Goal: Task Accomplishment & Management: Use online tool/utility

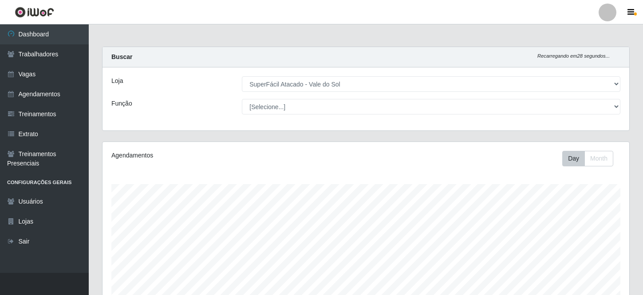
select select "502"
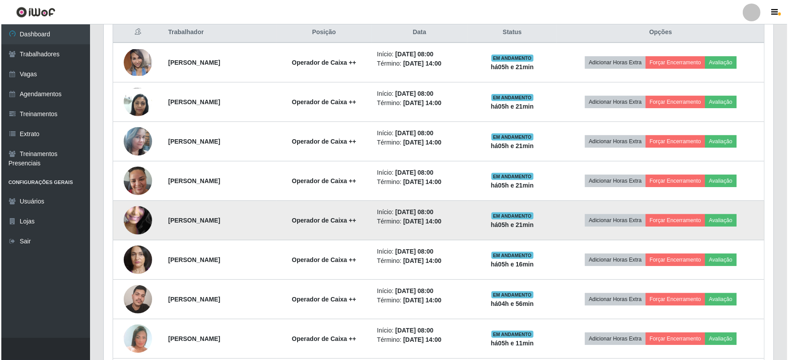
scroll to position [394, 0]
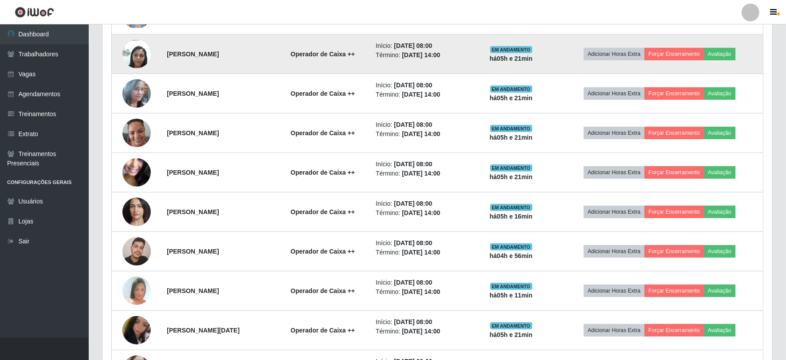
click at [132, 58] on img at bounding box center [136, 54] width 28 height 38
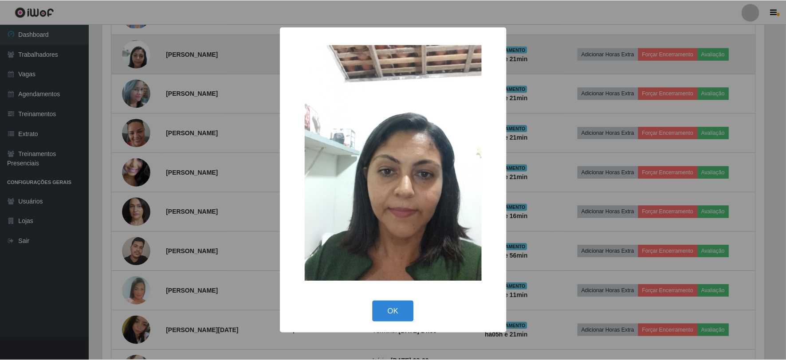
scroll to position [184, 664]
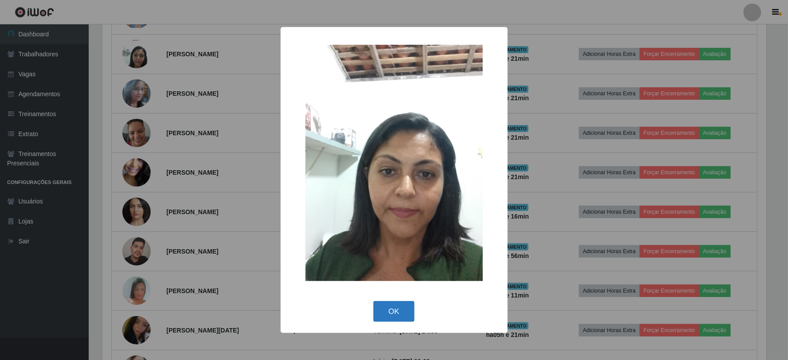
click at [392, 295] on button "OK" at bounding box center [394, 311] width 41 height 21
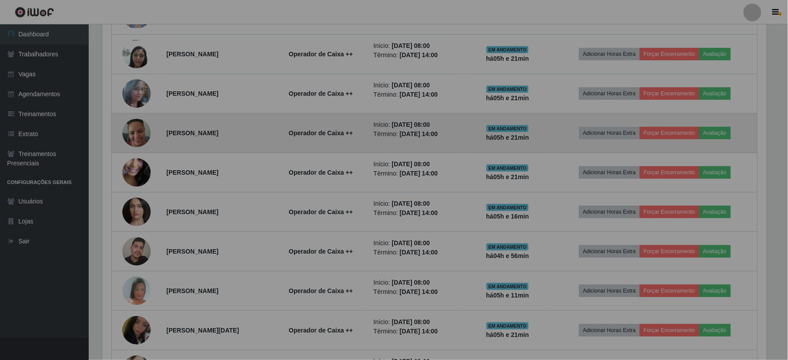
scroll to position [184, 670]
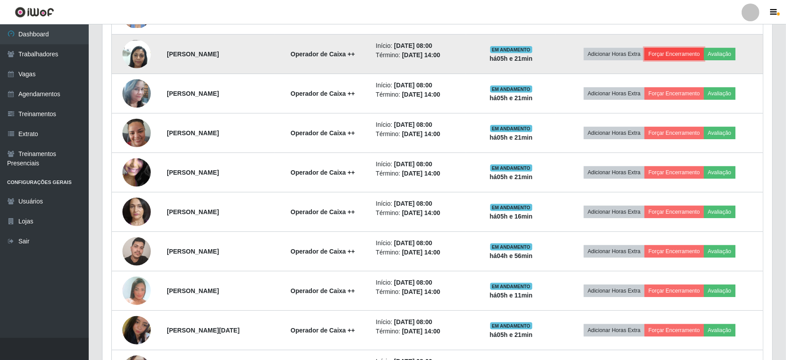
click at [642, 55] on button "Forçar Encerramento" at bounding box center [674, 54] width 59 height 12
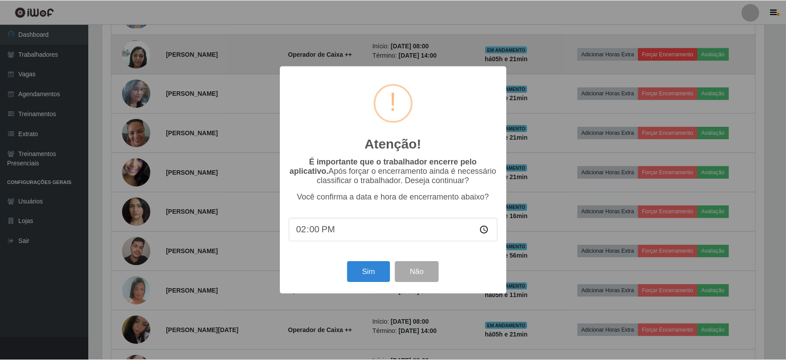
scroll to position [184, 664]
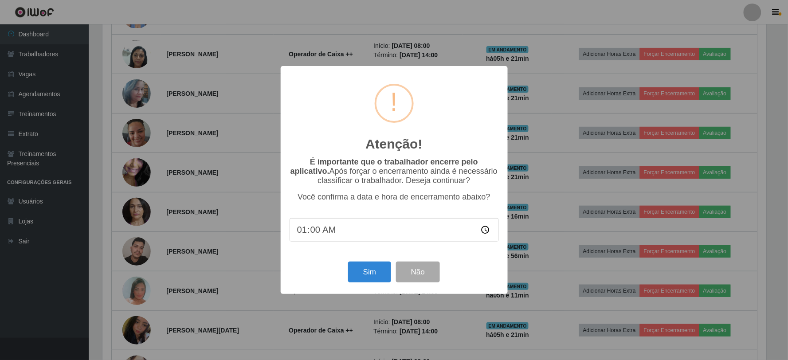
type input "13:00"
click at [382, 280] on button "Sim" at bounding box center [369, 272] width 43 height 21
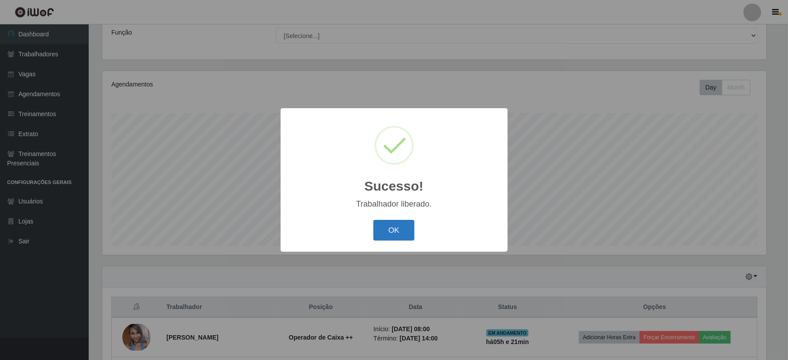
click at [390, 230] on button "OK" at bounding box center [394, 230] width 41 height 21
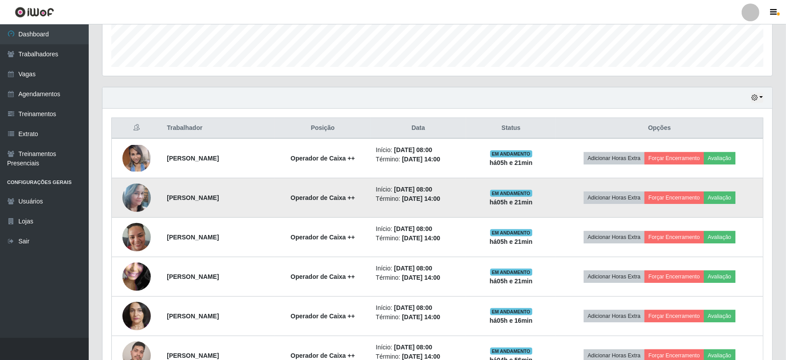
scroll to position [268, 0]
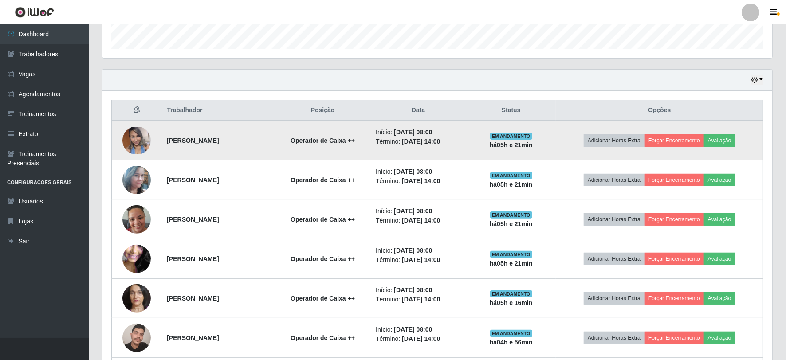
click at [134, 135] on img at bounding box center [136, 140] width 28 height 27
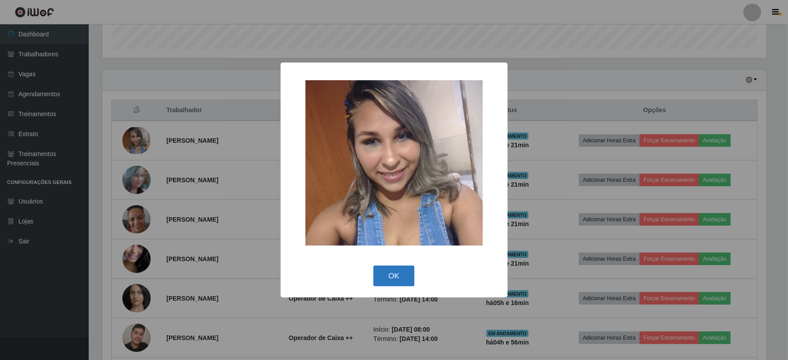
click at [390, 273] on button "OK" at bounding box center [394, 276] width 41 height 21
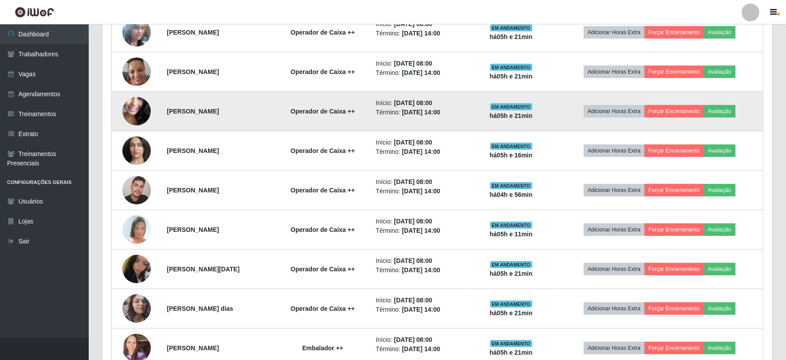
click at [139, 108] on img at bounding box center [136, 111] width 28 height 63
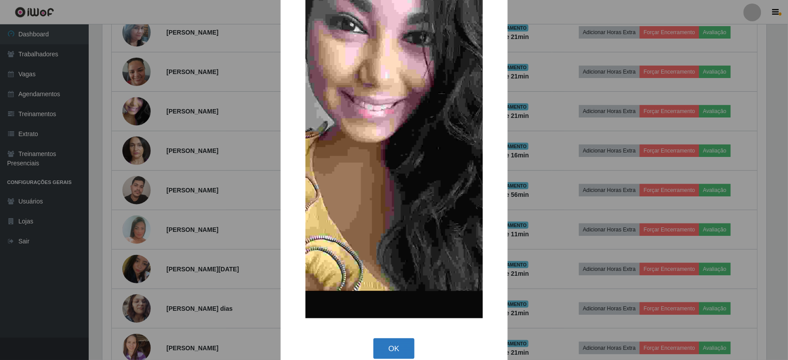
click at [396, 295] on button "OK" at bounding box center [394, 349] width 41 height 21
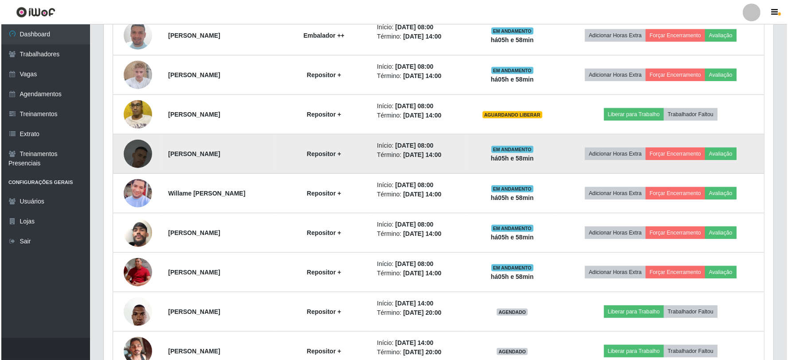
scroll to position [883, 0]
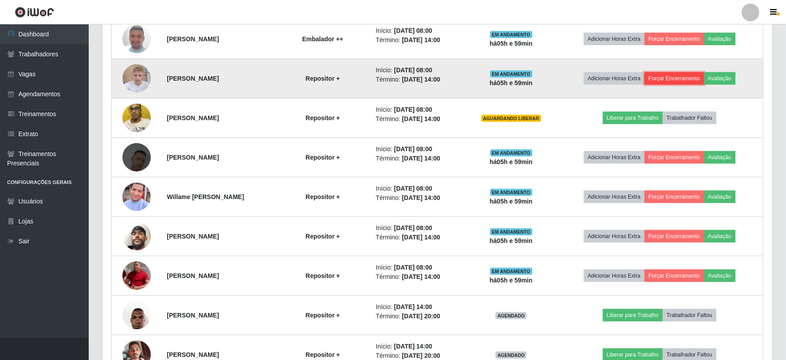
click at [642, 78] on button "Forçar Encerramento" at bounding box center [674, 78] width 59 height 12
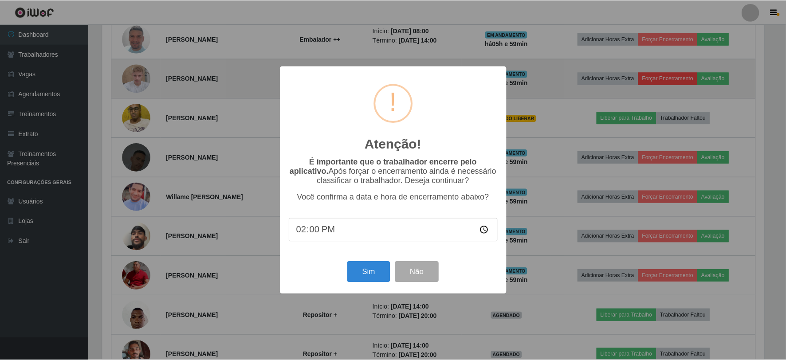
scroll to position [184, 664]
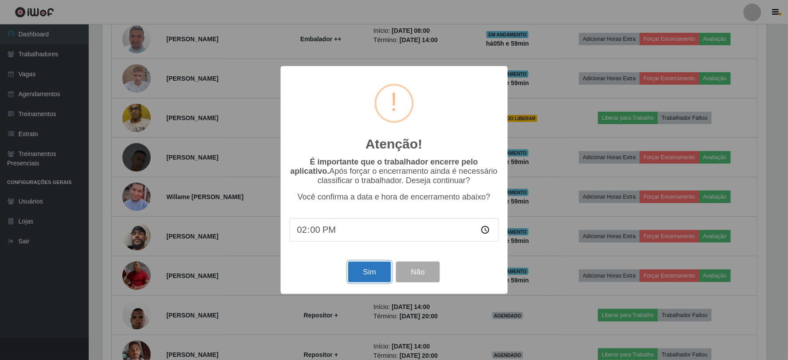
click at [381, 276] on button "Sim" at bounding box center [369, 272] width 43 height 21
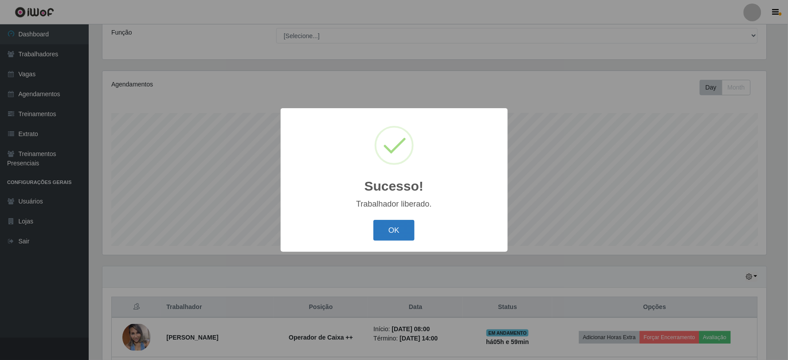
click at [401, 228] on button "OK" at bounding box center [394, 230] width 41 height 21
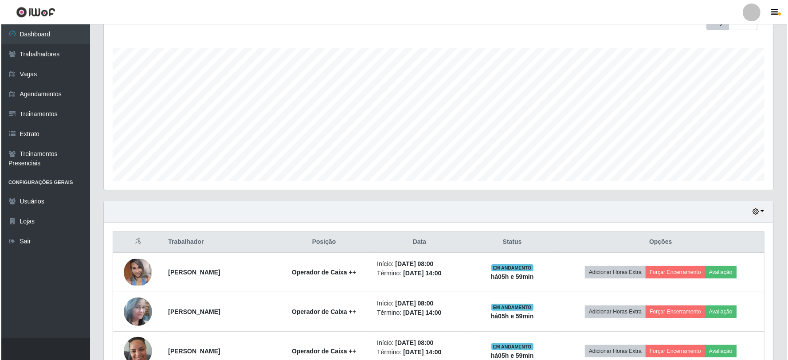
scroll to position [345, 0]
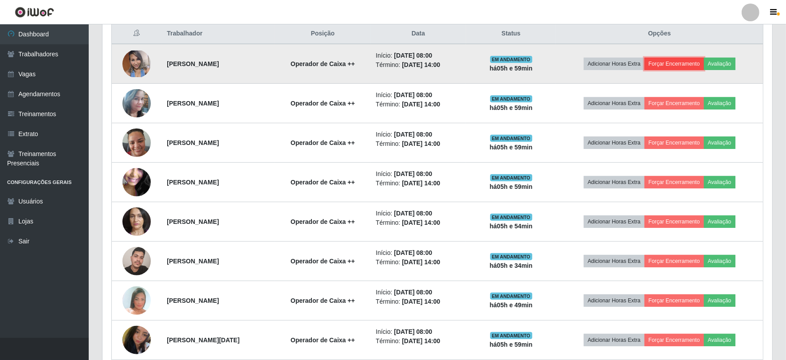
click at [642, 63] on button "Forçar Encerramento" at bounding box center [674, 64] width 59 height 12
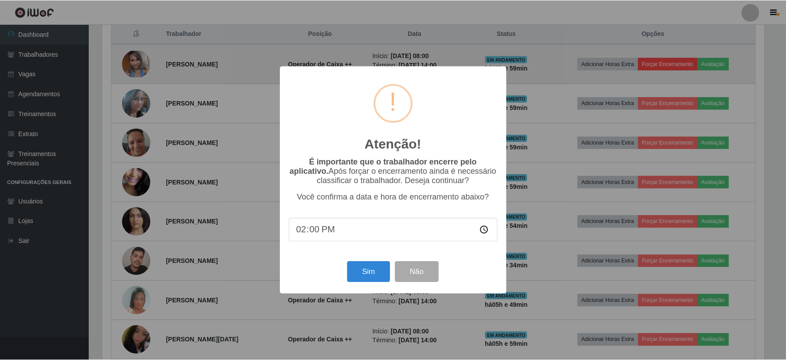
scroll to position [184, 664]
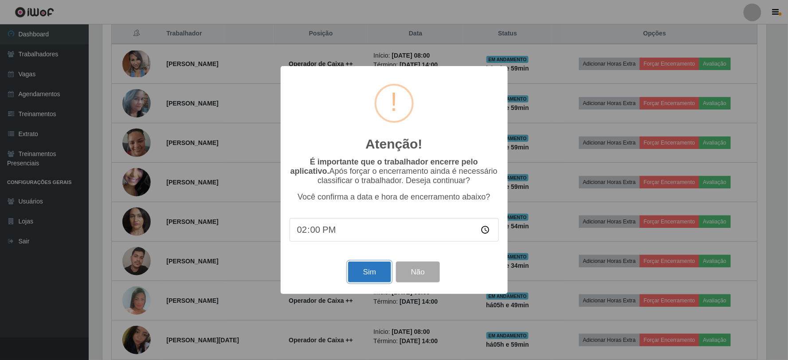
click at [362, 274] on button "Sim" at bounding box center [369, 272] width 43 height 21
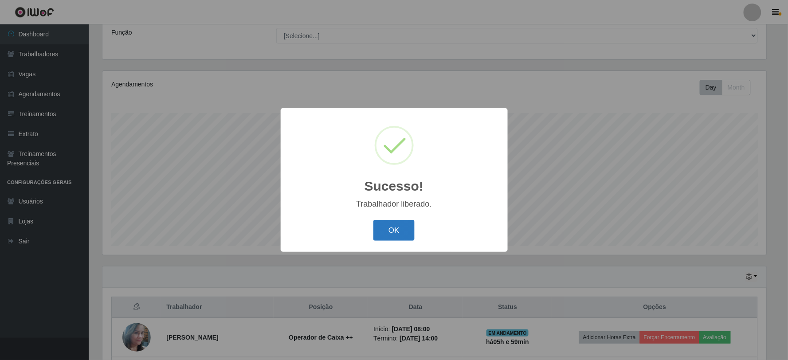
click at [410, 224] on button "OK" at bounding box center [394, 230] width 41 height 21
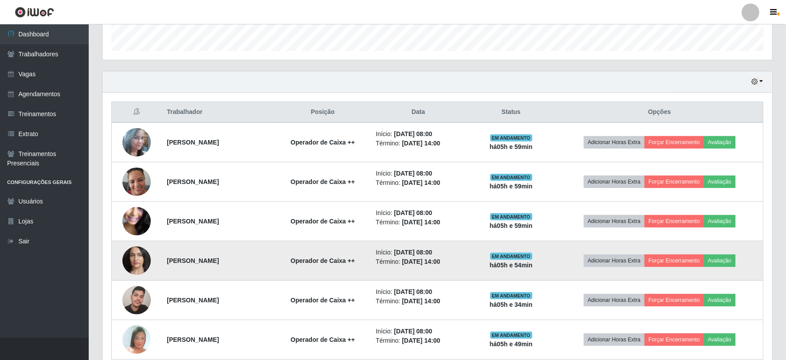
scroll to position [268, 0]
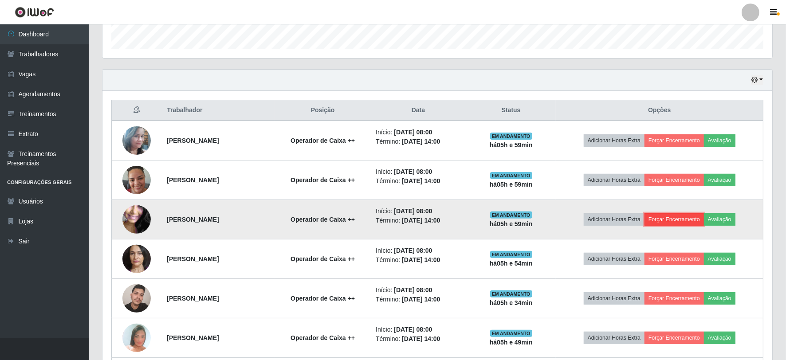
click at [642, 217] on button "Forçar Encerramento" at bounding box center [674, 219] width 59 height 12
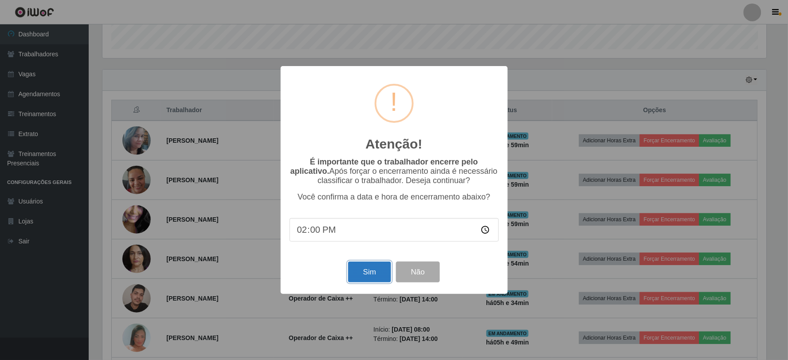
click at [378, 271] on button "Sim" at bounding box center [369, 272] width 43 height 21
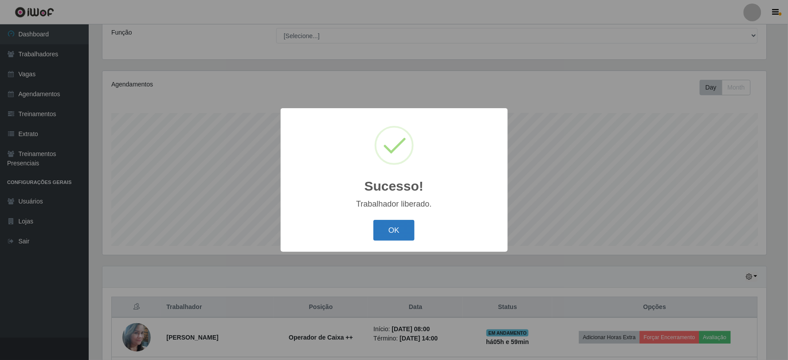
click at [401, 222] on button "OK" at bounding box center [394, 230] width 41 height 21
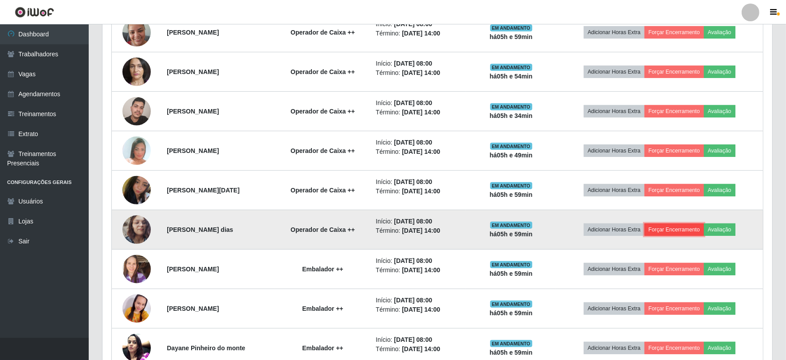
click at [642, 228] on button "Forçar Encerramento" at bounding box center [674, 230] width 59 height 12
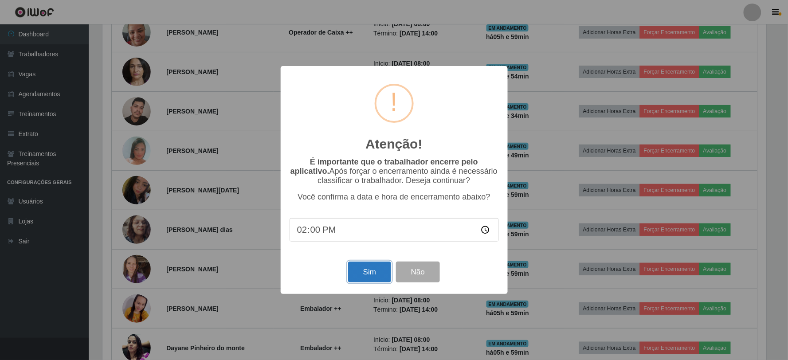
click at [379, 280] on button "Sim" at bounding box center [369, 272] width 43 height 21
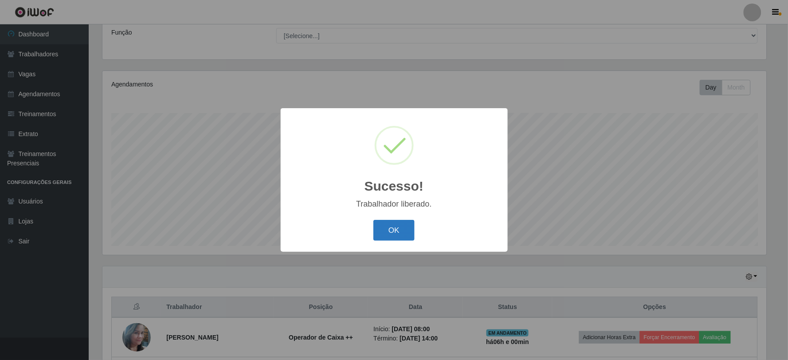
click at [401, 222] on button "OK" at bounding box center [394, 230] width 41 height 21
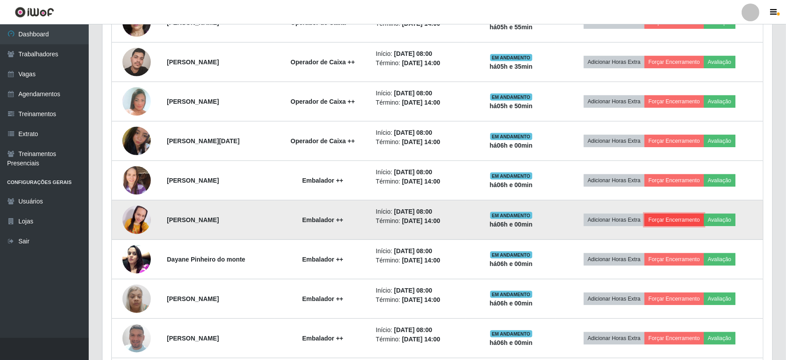
click at [642, 217] on button "Forçar Encerramento" at bounding box center [674, 220] width 59 height 12
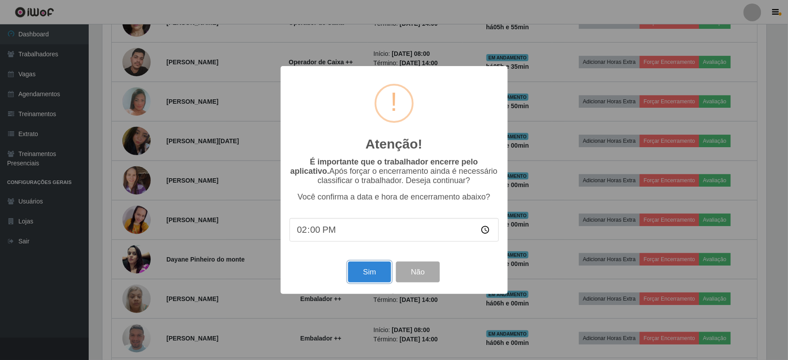
click at [368, 276] on button "Sim" at bounding box center [369, 272] width 43 height 21
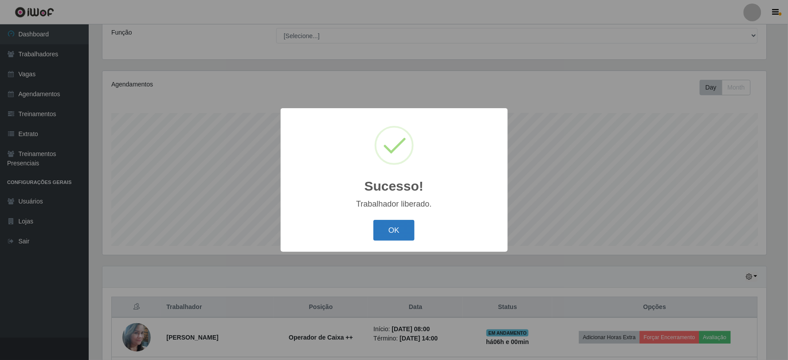
click at [401, 224] on button "OK" at bounding box center [394, 230] width 41 height 21
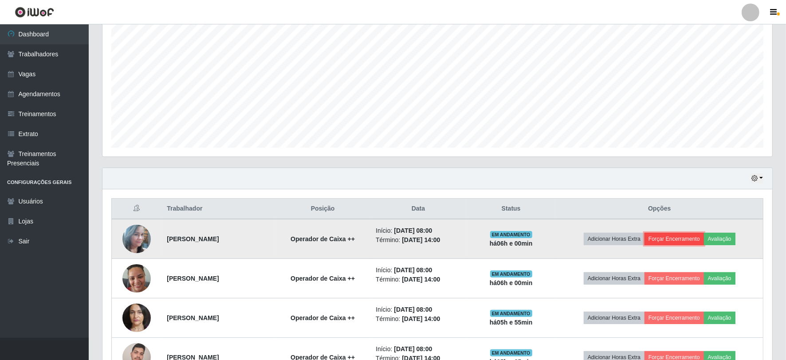
click at [642, 237] on button "Forçar Encerramento" at bounding box center [674, 239] width 59 height 12
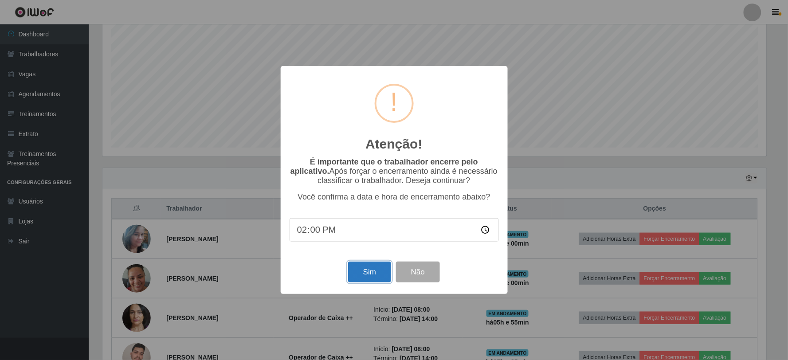
click at [374, 269] on button "Sim" at bounding box center [369, 272] width 43 height 21
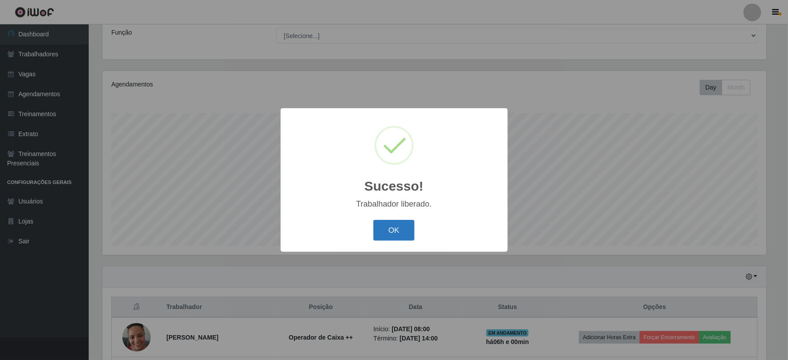
click at [402, 233] on button "OK" at bounding box center [394, 230] width 41 height 21
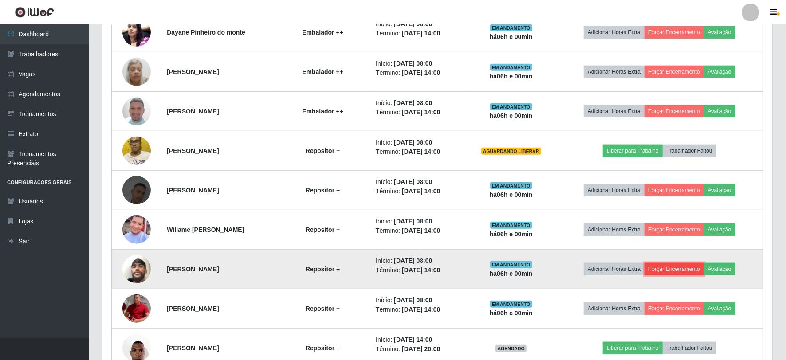
click at [642, 272] on button "Forçar Encerramento" at bounding box center [674, 269] width 59 height 12
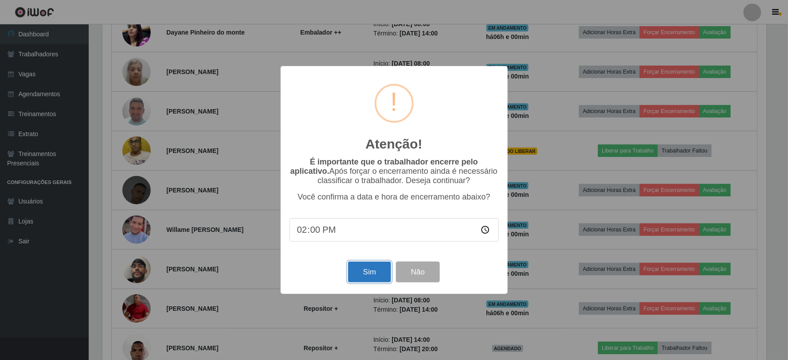
click at [379, 271] on button "Sim" at bounding box center [369, 272] width 43 height 21
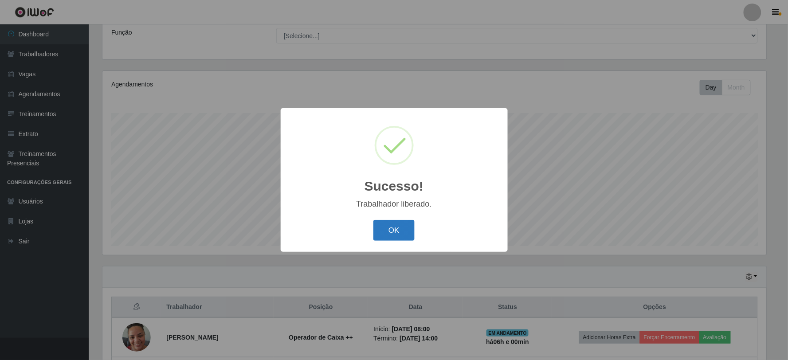
click at [399, 233] on button "OK" at bounding box center [394, 230] width 41 height 21
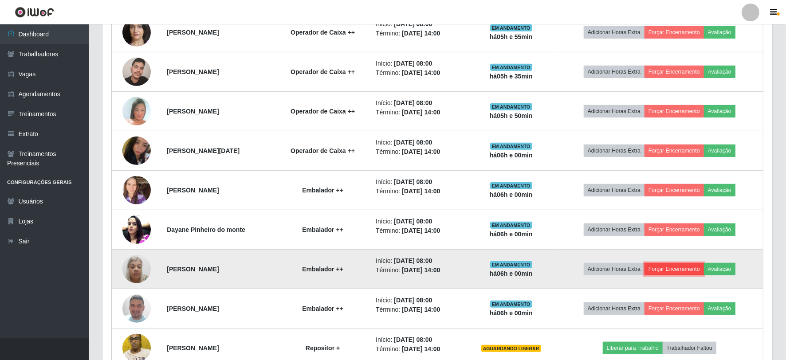
click at [642, 268] on button "Forçar Encerramento" at bounding box center [674, 269] width 59 height 12
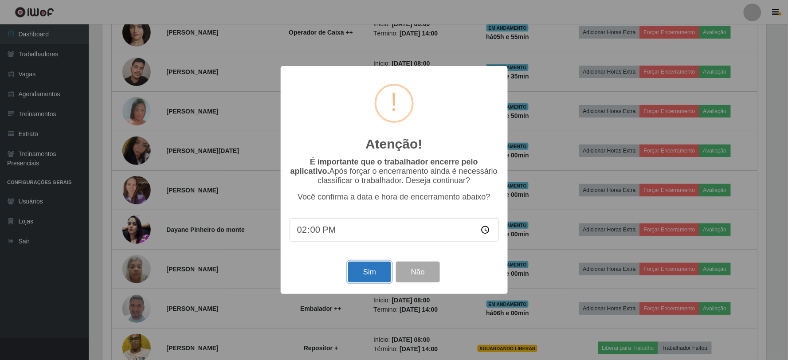
click at [367, 276] on button "Sim" at bounding box center [369, 272] width 43 height 21
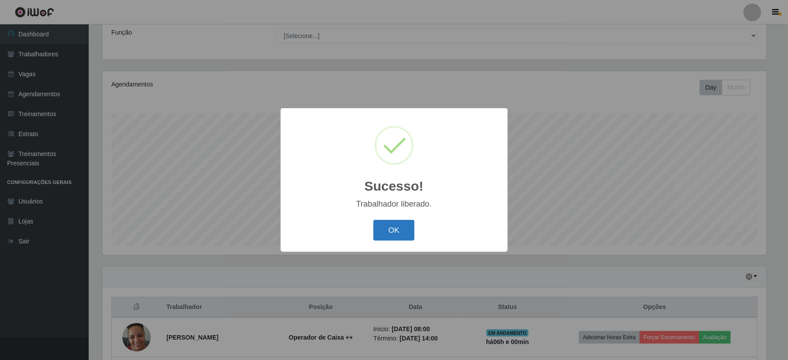
click at [391, 229] on button "OK" at bounding box center [394, 230] width 41 height 21
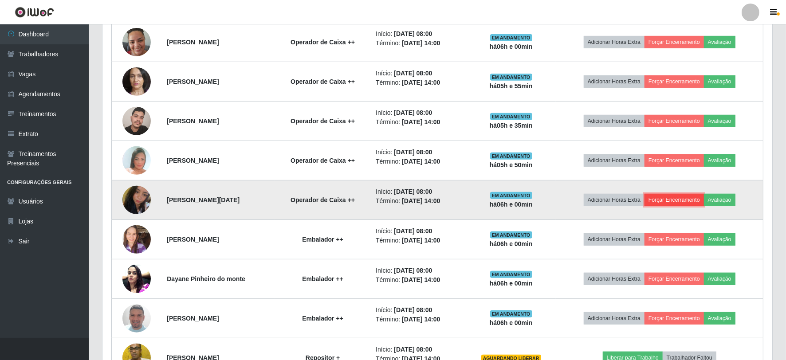
click at [642, 200] on button "Forçar Encerramento" at bounding box center [674, 200] width 59 height 12
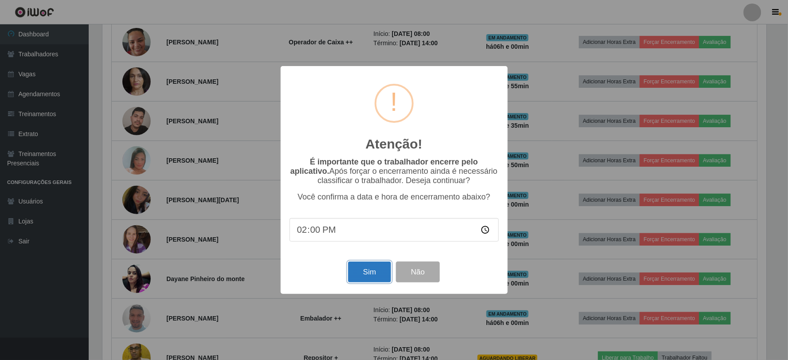
click at [379, 273] on button "Sim" at bounding box center [369, 272] width 43 height 21
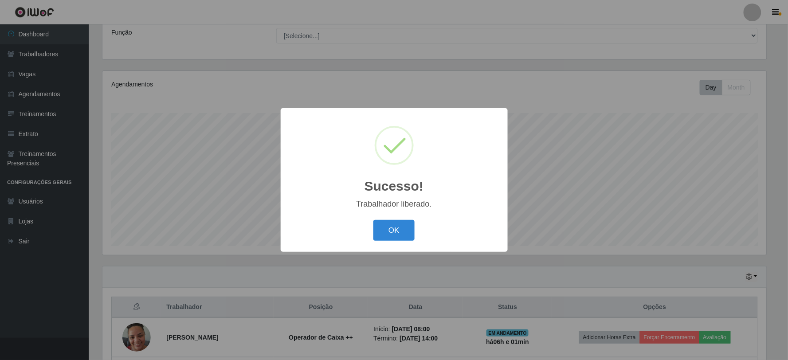
click at [416, 234] on div "OK Cancel" at bounding box center [394, 230] width 209 height 25
click at [404, 229] on button "OK" at bounding box center [394, 230] width 41 height 21
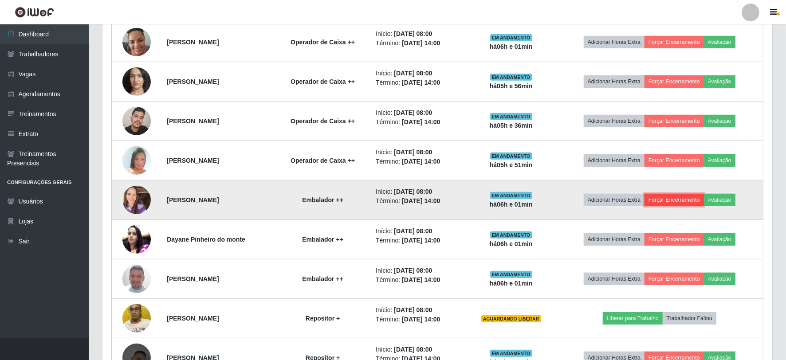
click at [642, 200] on button "Forçar Encerramento" at bounding box center [674, 200] width 59 height 12
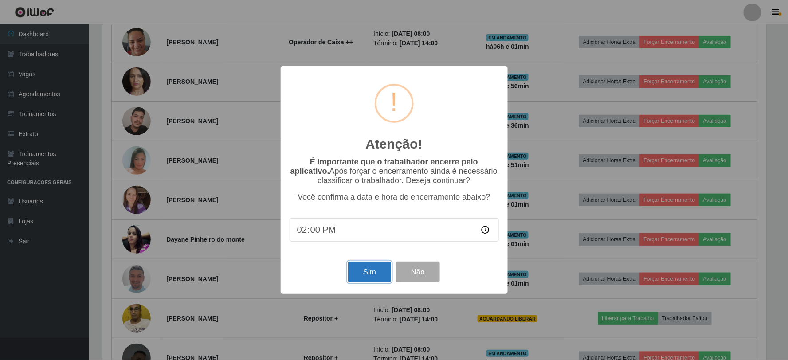
click at [364, 271] on button "Sim" at bounding box center [369, 272] width 43 height 21
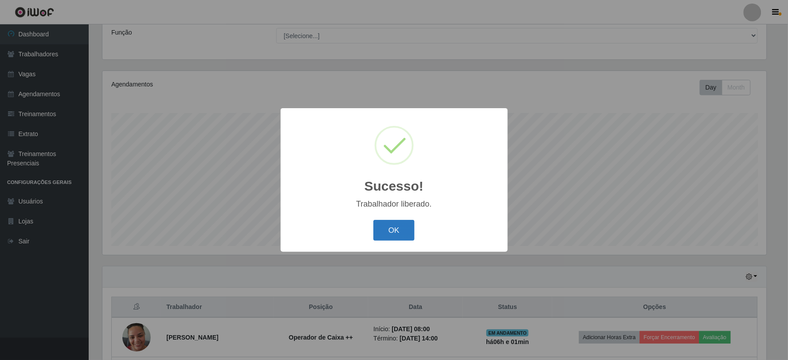
click at [393, 222] on button "OK" at bounding box center [394, 230] width 41 height 21
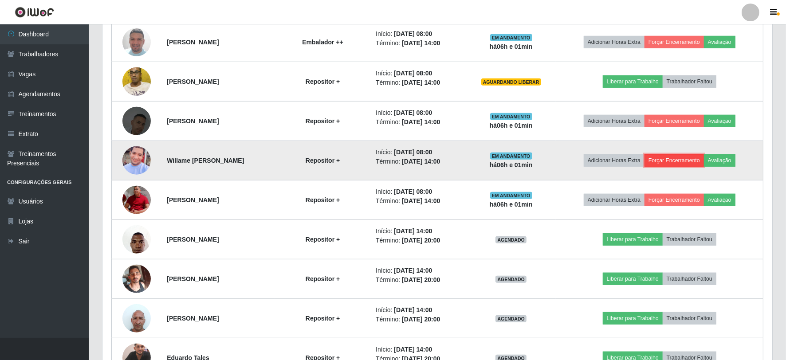
click at [642, 159] on button "Forçar Encerramento" at bounding box center [674, 160] width 59 height 12
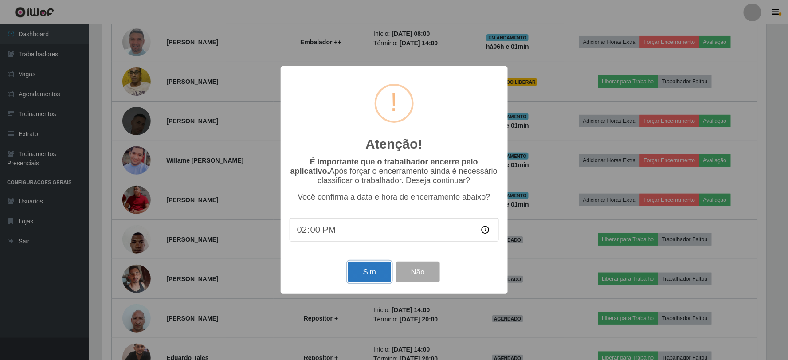
click at [377, 271] on button "Sim" at bounding box center [369, 272] width 43 height 21
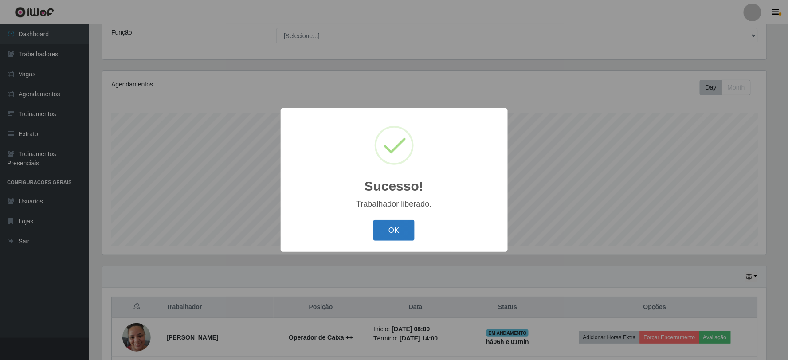
click at [392, 226] on button "OK" at bounding box center [394, 230] width 41 height 21
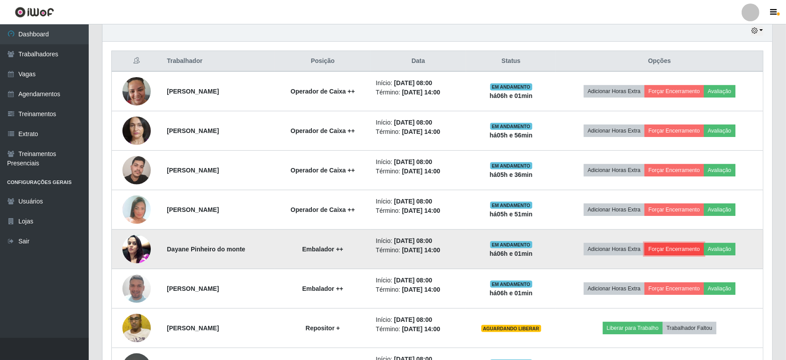
click at [642, 245] on button "Forçar Encerramento" at bounding box center [674, 249] width 59 height 12
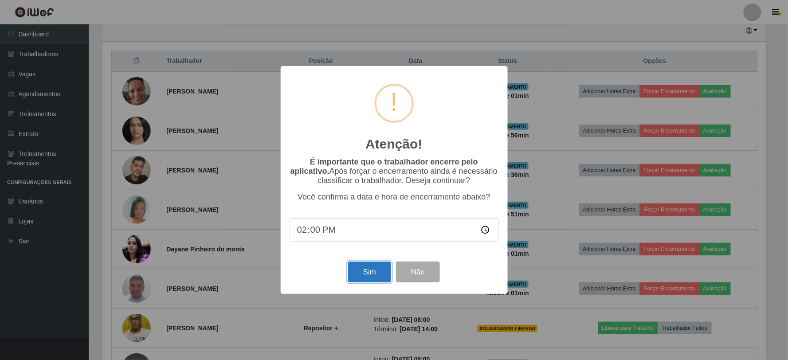
click at [363, 272] on button "Sim" at bounding box center [369, 272] width 43 height 21
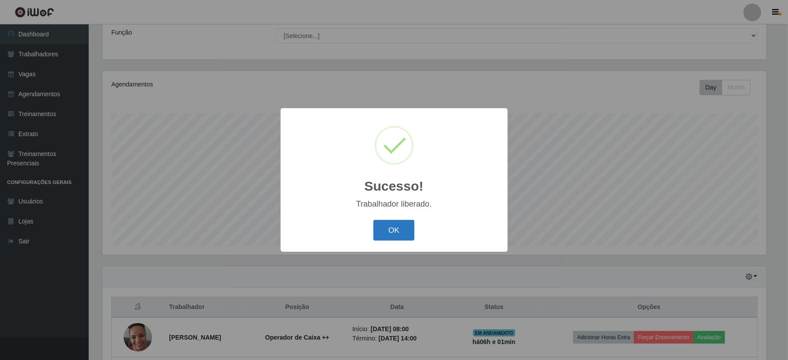
click at [384, 224] on button "OK" at bounding box center [394, 230] width 41 height 21
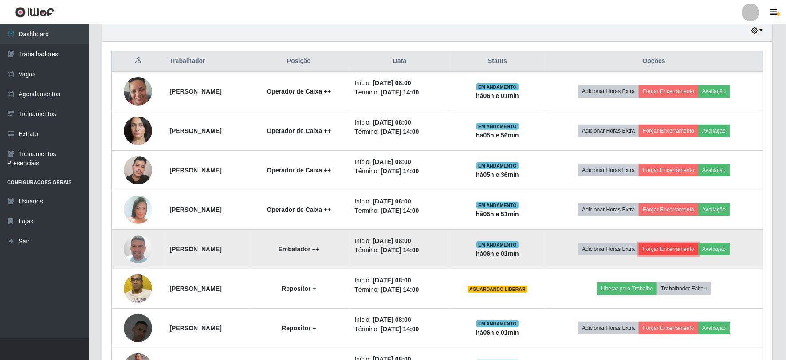
click at [642, 251] on button "Forçar Encerramento" at bounding box center [668, 249] width 59 height 12
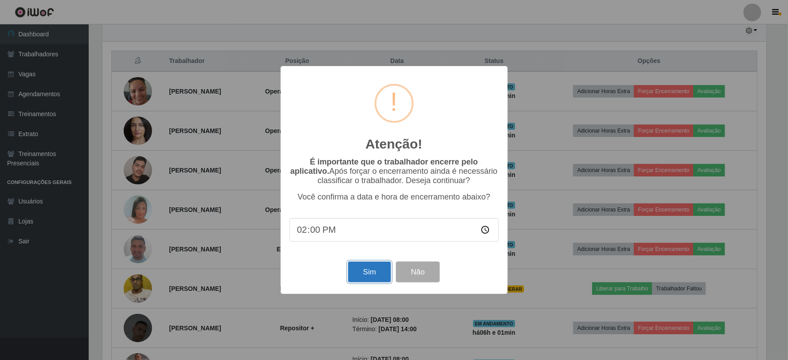
click at [376, 276] on button "Sim" at bounding box center [369, 272] width 43 height 21
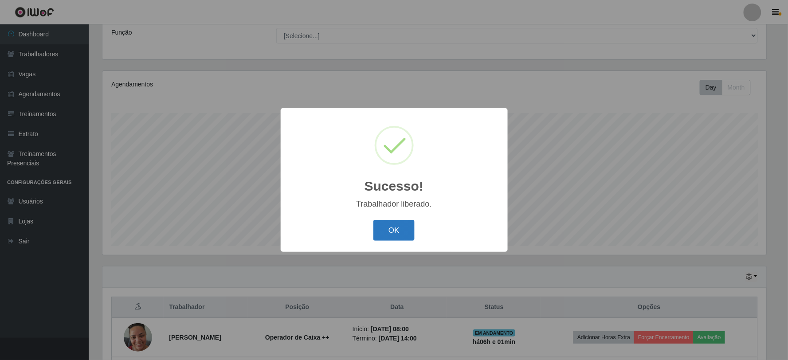
click at [381, 227] on button "OK" at bounding box center [394, 230] width 41 height 21
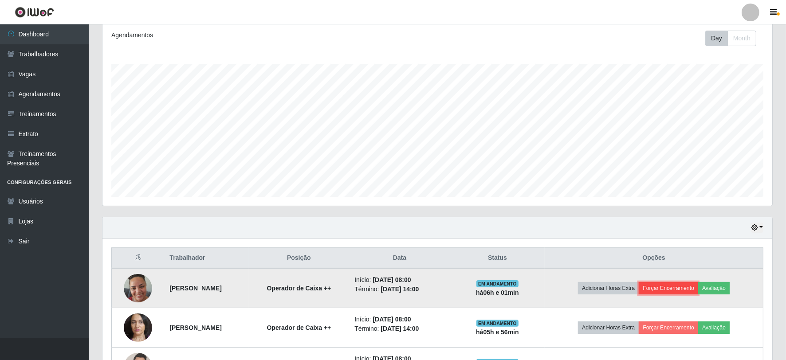
click at [642, 286] on button "Forçar Encerramento" at bounding box center [668, 288] width 59 height 12
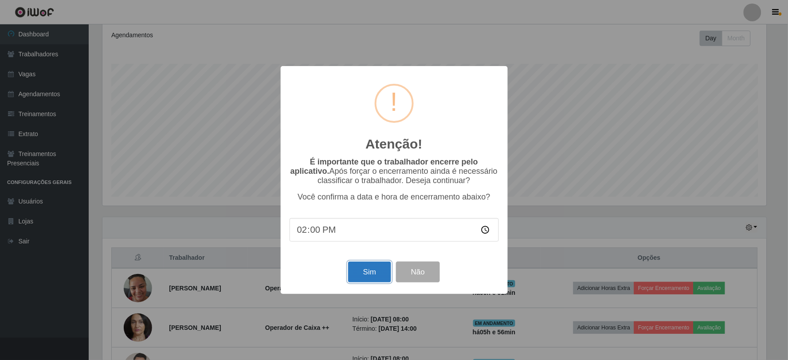
click at [375, 272] on button "Sim" at bounding box center [369, 272] width 43 height 21
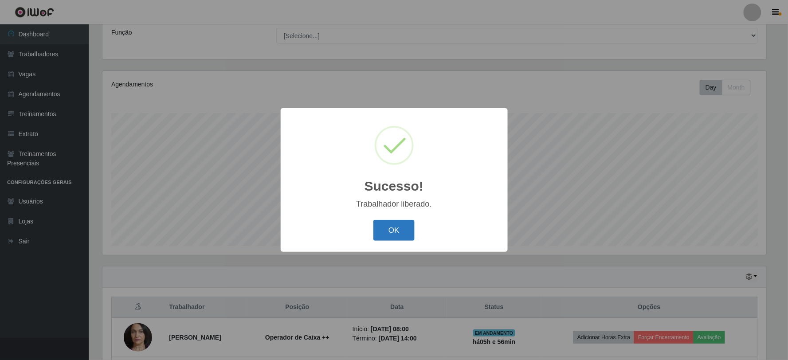
click at [398, 224] on button "OK" at bounding box center [394, 230] width 41 height 21
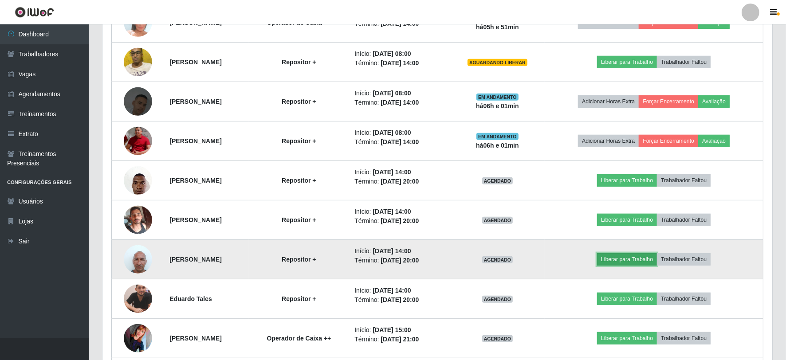
click at [642, 258] on button "Liberar para Trabalho" at bounding box center [627, 259] width 60 height 12
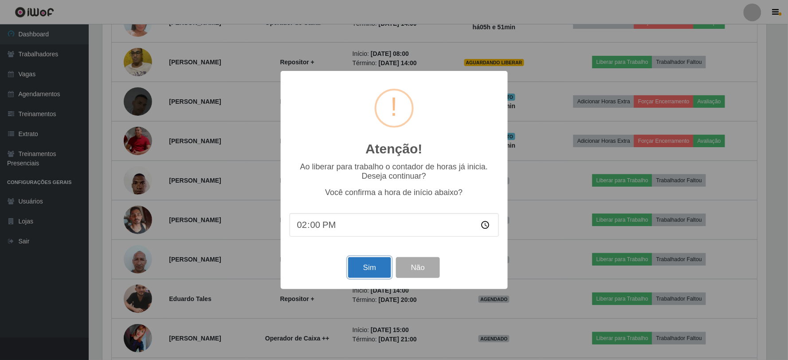
click at [363, 268] on button "Sim" at bounding box center [369, 267] width 43 height 21
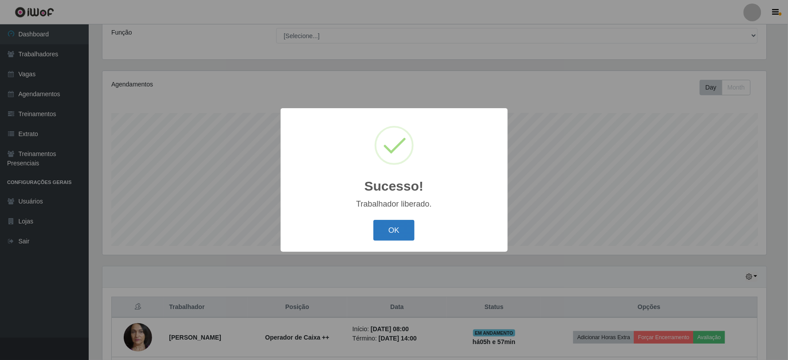
click at [398, 236] on button "OK" at bounding box center [394, 230] width 41 height 21
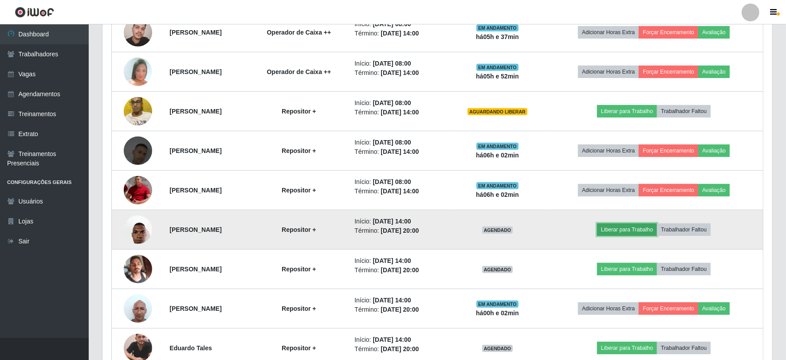
click at [642, 229] on button "Liberar para Trabalho" at bounding box center [627, 230] width 60 height 12
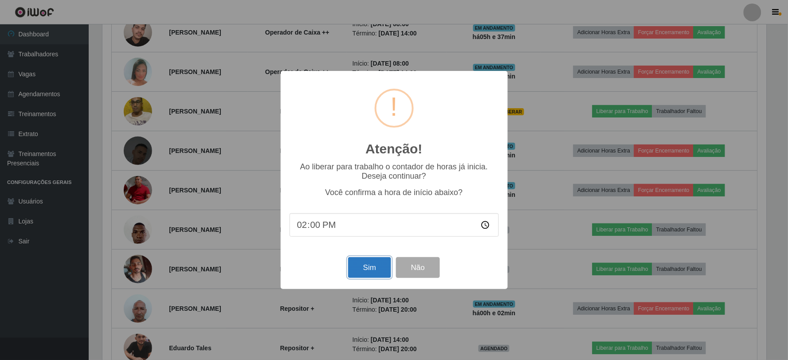
click at [373, 268] on button "Sim" at bounding box center [369, 267] width 43 height 21
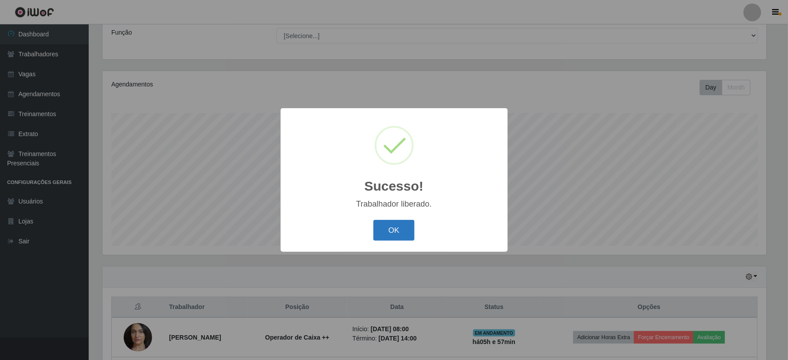
click at [391, 227] on button "OK" at bounding box center [394, 230] width 41 height 21
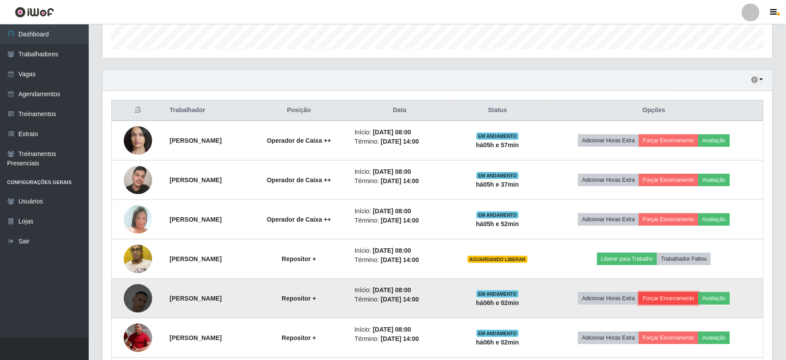
click at [642, 295] on button "Forçar Encerramento" at bounding box center [668, 298] width 59 height 12
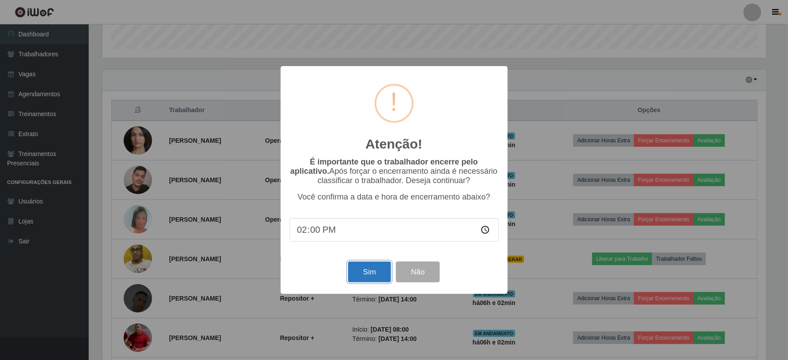
click at [373, 277] on button "Sim" at bounding box center [369, 272] width 43 height 21
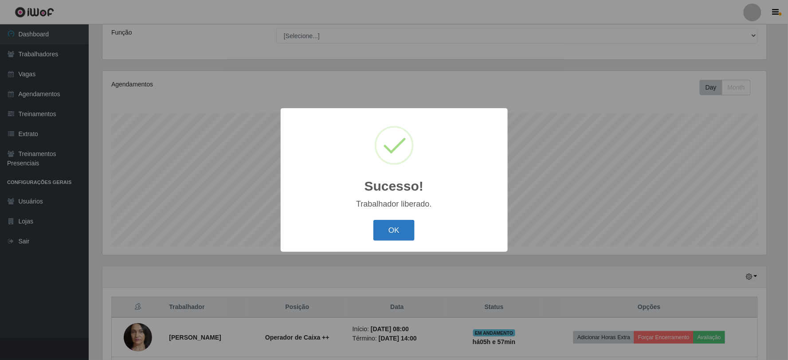
click at [399, 236] on button "OK" at bounding box center [394, 230] width 41 height 21
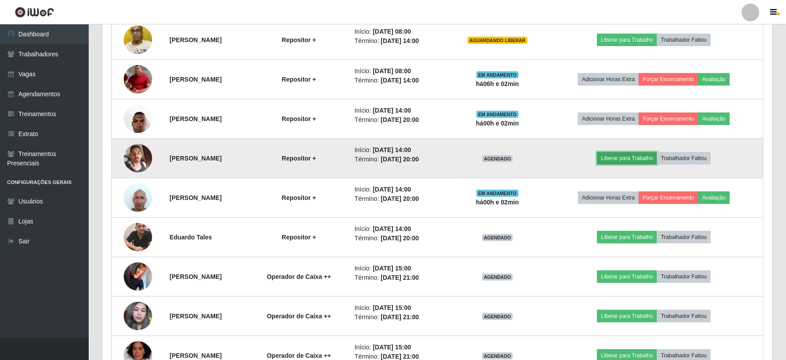
click at [631, 158] on button "Liberar para Trabalho" at bounding box center [627, 158] width 60 height 12
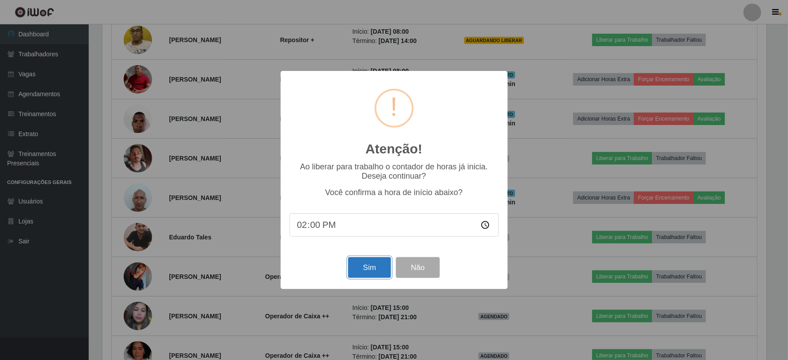
click at [375, 264] on button "Sim" at bounding box center [369, 267] width 43 height 21
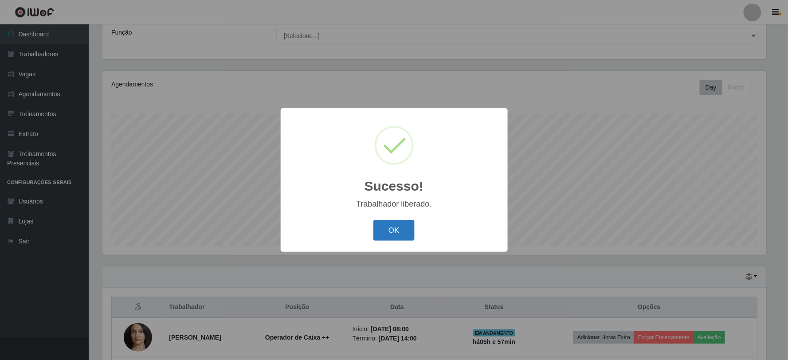
click at [404, 230] on button "OK" at bounding box center [394, 230] width 41 height 21
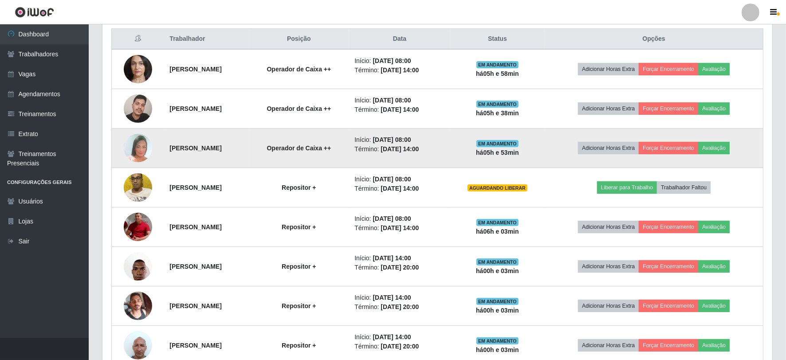
scroll to position [317, 0]
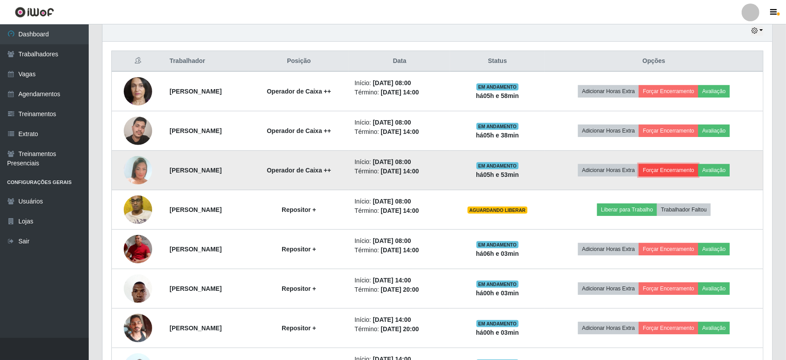
click at [642, 171] on button "Forçar Encerramento" at bounding box center [668, 170] width 59 height 12
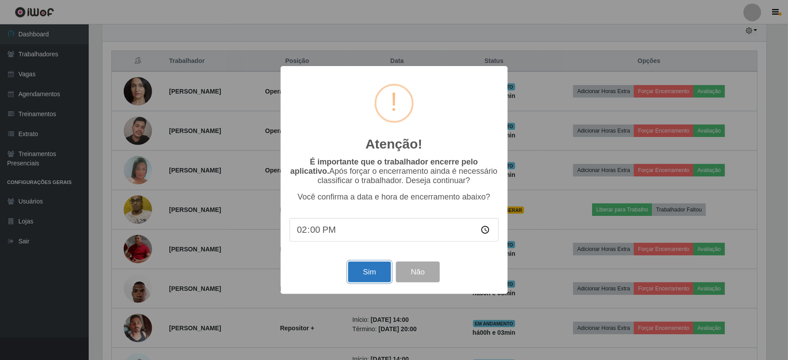
click at [378, 269] on button "Sim" at bounding box center [369, 272] width 43 height 21
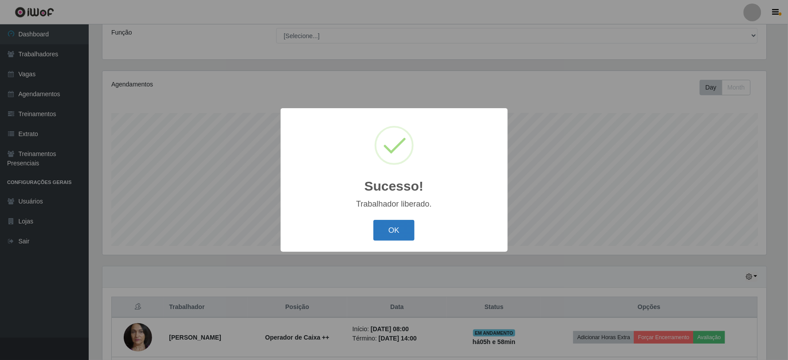
click at [400, 230] on button "OK" at bounding box center [394, 230] width 41 height 21
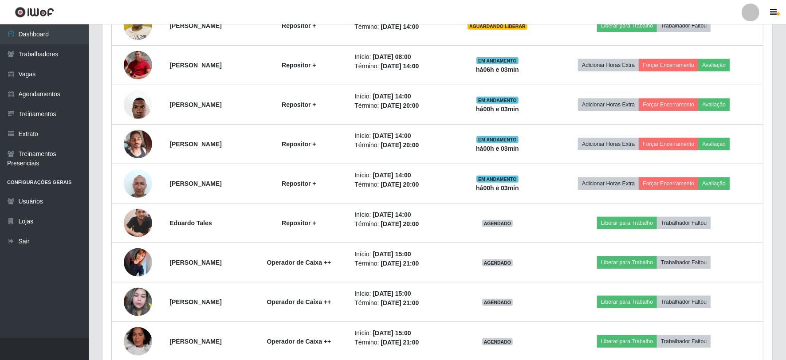
scroll to position [398, 0]
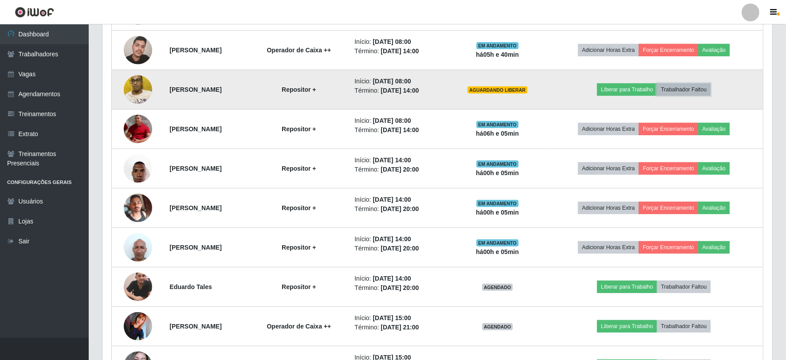
click at [642, 89] on button "Trabalhador Faltou" at bounding box center [684, 89] width 54 height 12
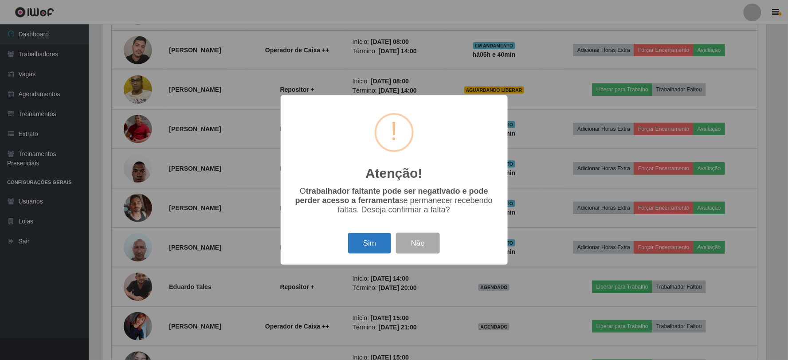
click at [370, 248] on button "Sim" at bounding box center [369, 243] width 43 height 21
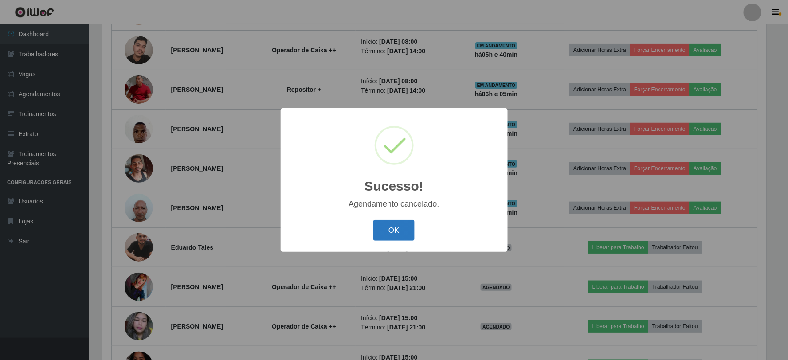
click at [389, 229] on button "OK" at bounding box center [394, 230] width 41 height 21
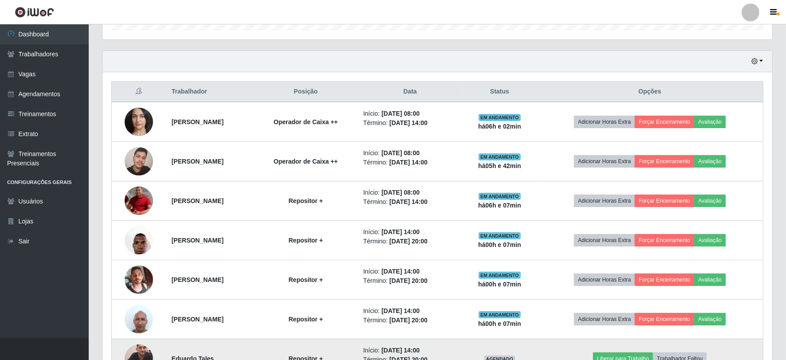
scroll to position [250, 0]
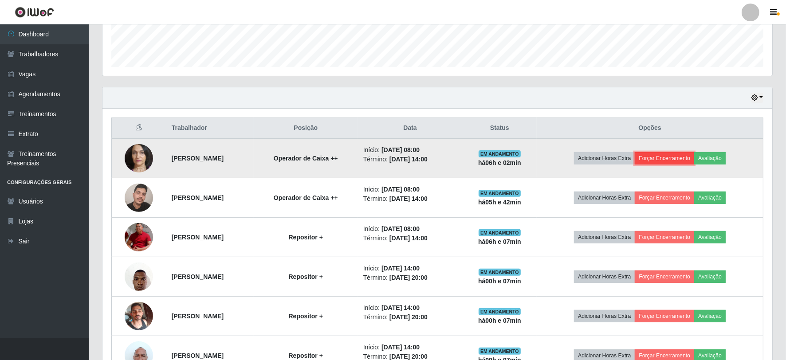
click at [642, 156] on button "Forçar Encerramento" at bounding box center [664, 158] width 59 height 12
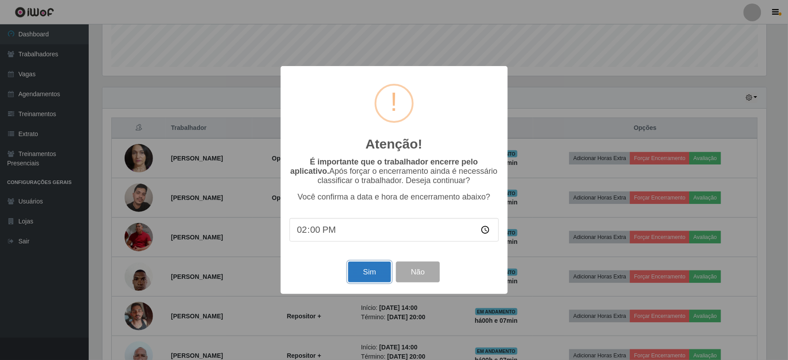
click at [371, 277] on button "Sim" at bounding box center [369, 272] width 43 height 21
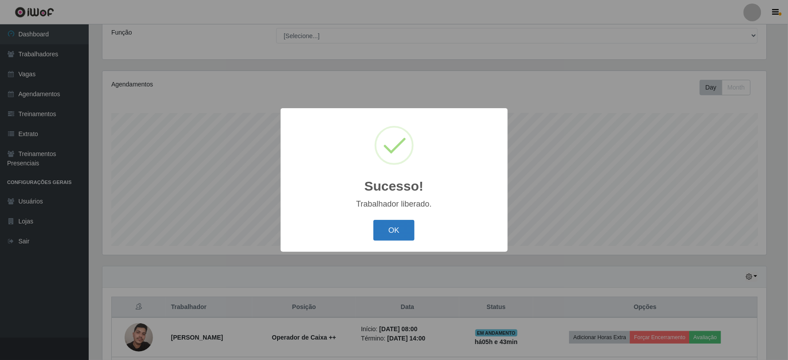
click at [393, 228] on button "OK" at bounding box center [394, 230] width 41 height 21
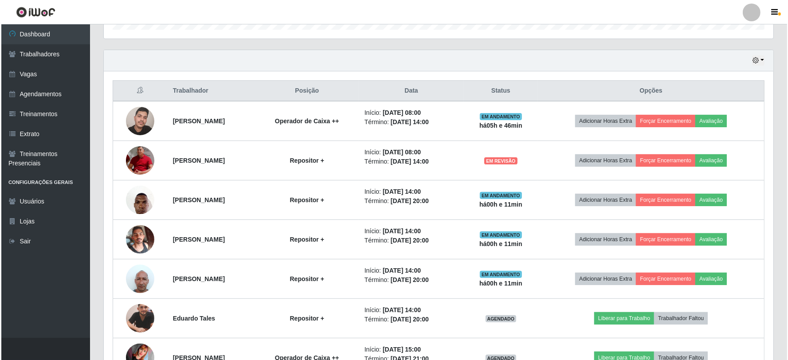
scroll to position [270, 0]
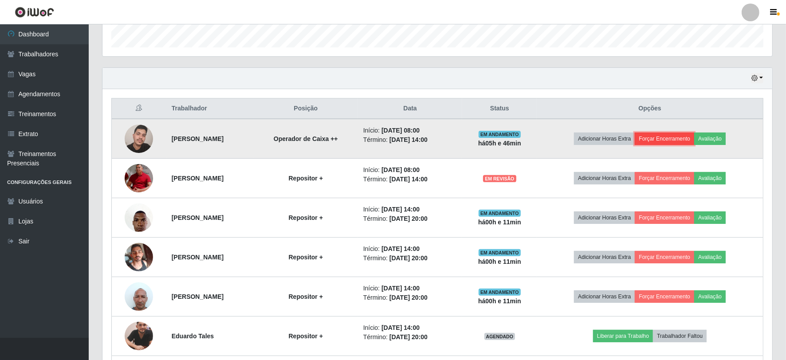
click at [642, 141] on button "Forçar Encerramento" at bounding box center [664, 139] width 59 height 12
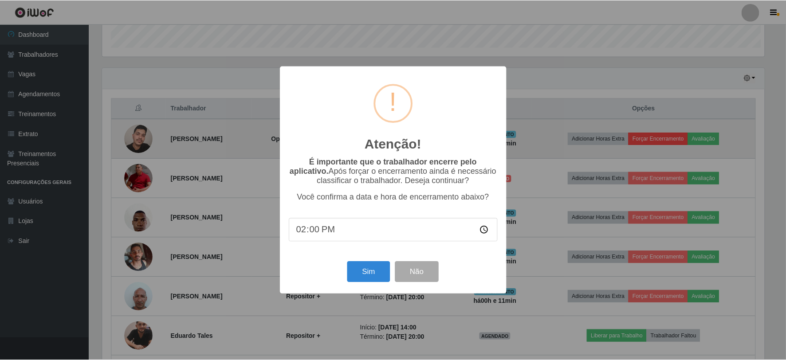
scroll to position [184, 664]
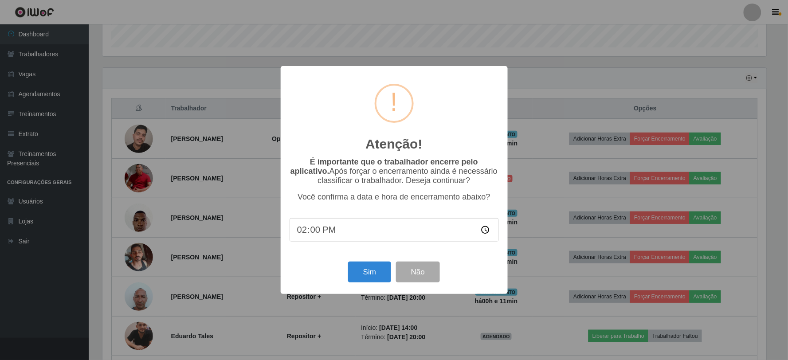
click at [315, 236] on input "14:00" at bounding box center [394, 230] width 209 height 24
type input "14:11"
click at [375, 274] on button "Sim" at bounding box center [369, 272] width 43 height 21
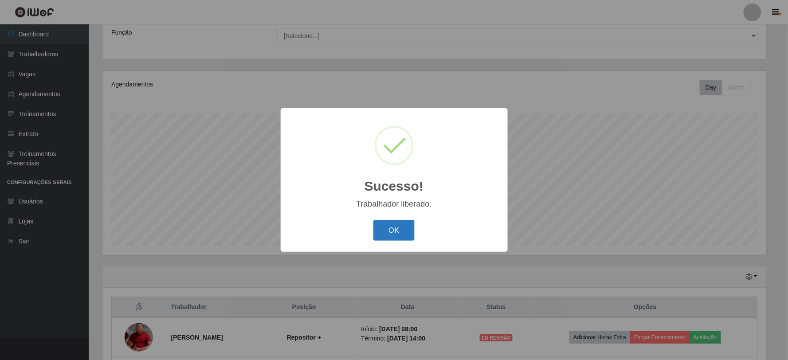
click at [393, 228] on button "OK" at bounding box center [394, 230] width 41 height 21
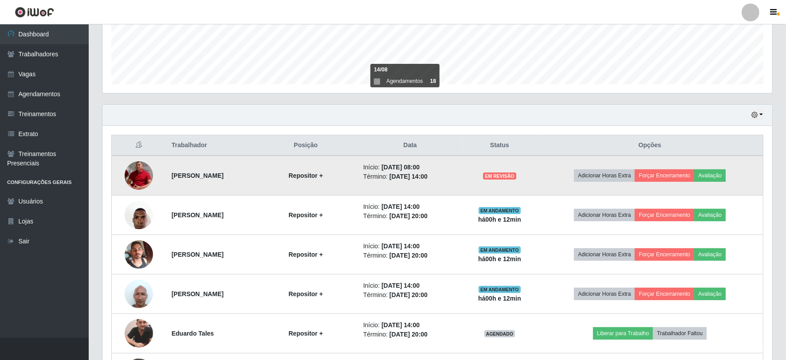
scroll to position [219, 0]
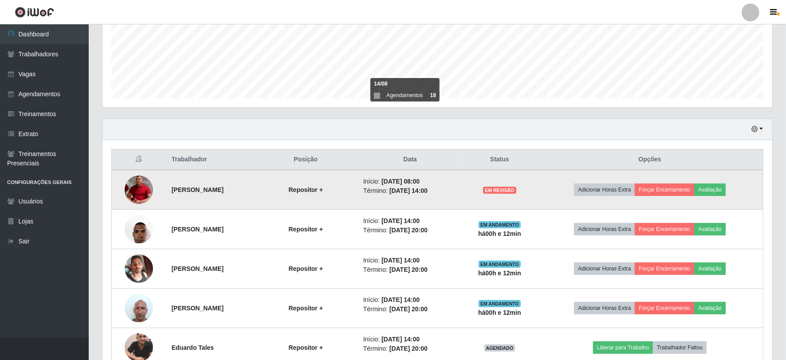
click at [428, 187] on time "[DATE] 14:00" at bounding box center [409, 190] width 38 height 7
click at [516, 188] on span "EM REVISÃO" at bounding box center [499, 190] width 33 height 7
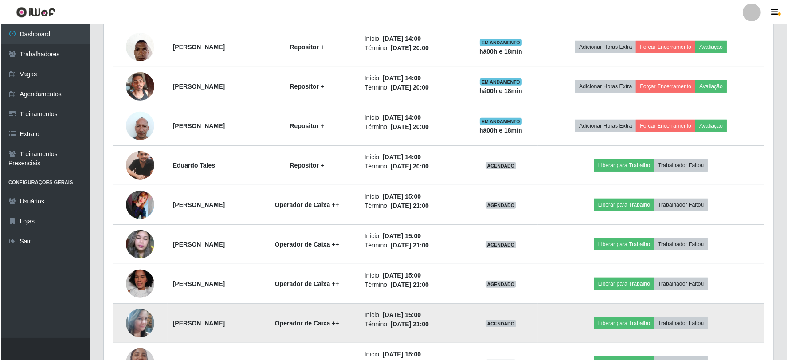
scroll to position [378, 0]
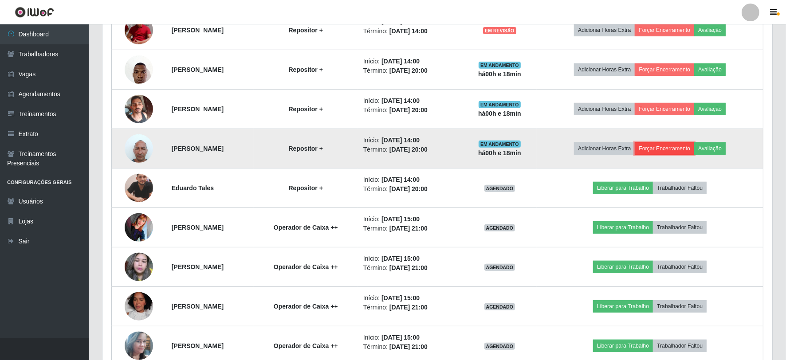
click at [642, 149] on button "Forçar Encerramento" at bounding box center [664, 148] width 59 height 12
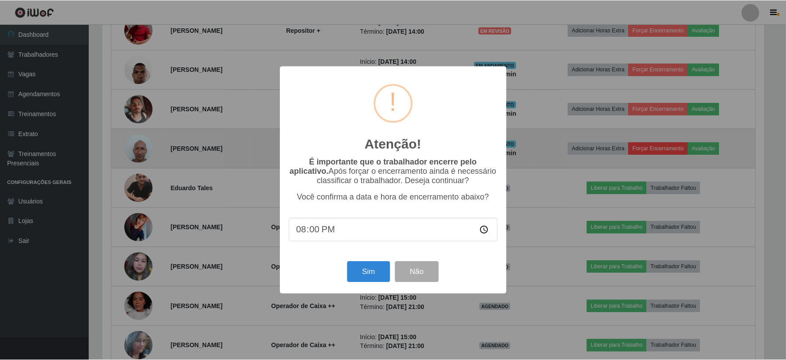
scroll to position [184, 664]
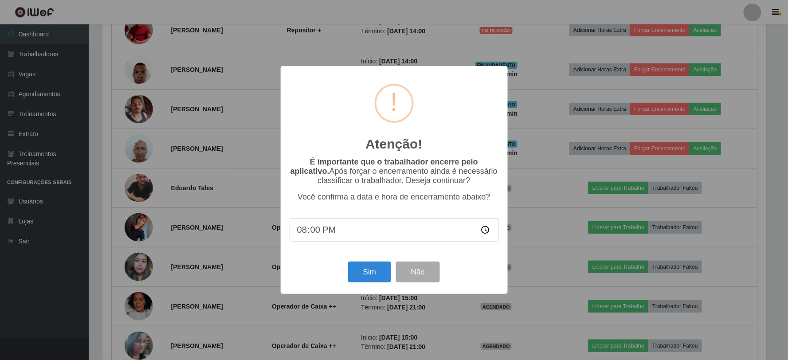
click at [301, 233] on input "20:00" at bounding box center [394, 230] width 209 height 24
type input "00:00"
click at [303, 234] on input "time" at bounding box center [394, 230] width 209 height 24
type input "14:19"
click at [378, 276] on button "Sim" at bounding box center [369, 272] width 43 height 21
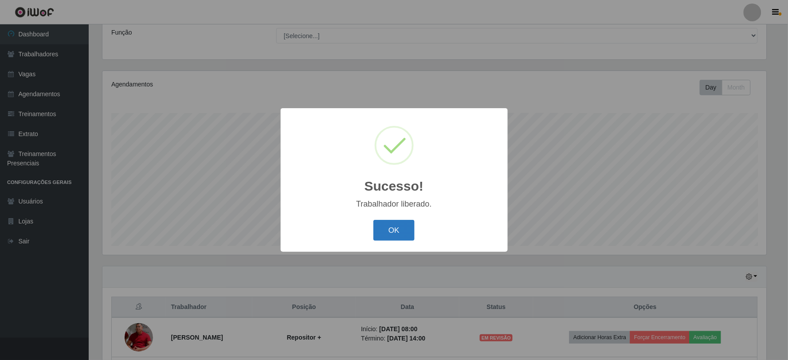
click at [405, 232] on button "OK" at bounding box center [394, 230] width 41 height 21
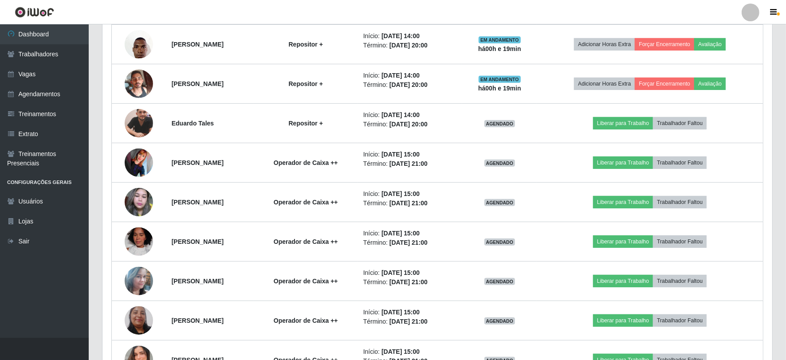
scroll to position [465, 0]
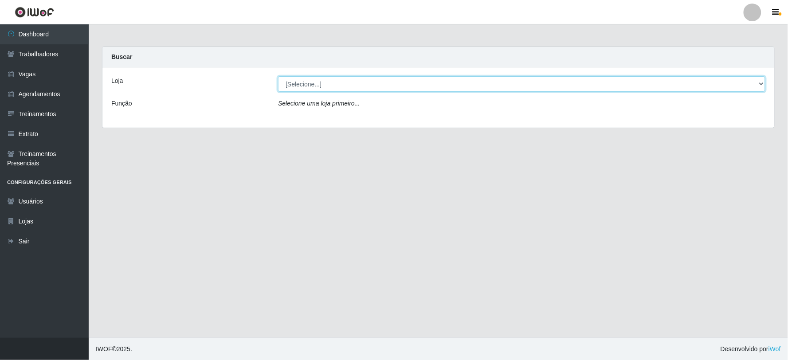
click at [370, 87] on select "[Selecione...] SuperFácil Atacado - Vale do Sol" at bounding box center [522, 84] width 488 height 16
select select "502"
click at [278, 76] on select "[Selecione...] SuperFácil Atacado - Vale do Sol" at bounding box center [522, 84] width 488 height 16
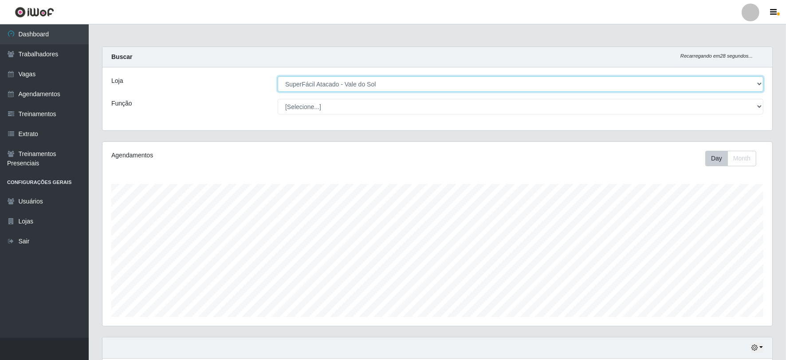
scroll to position [184, 670]
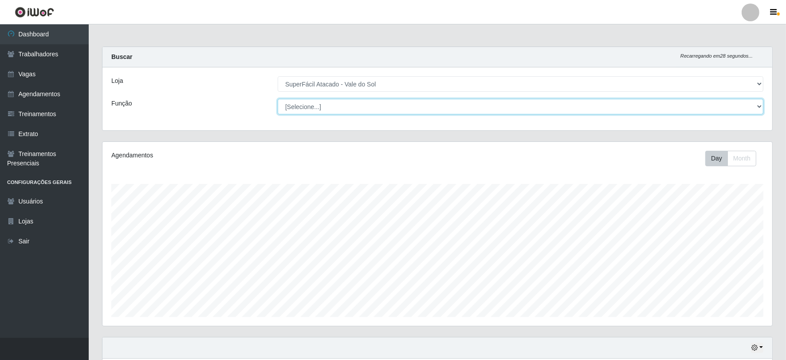
click at [366, 111] on select "[Selecione...] Embalador Embalador + Embalador ++ Operador de Caixa Operador de…" at bounding box center [521, 107] width 486 height 16
click at [349, 108] on select "[Selecione...] Embalador Embalador + Embalador ++ Operador de Caixa Operador de…" at bounding box center [521, 107] width 486 height 16
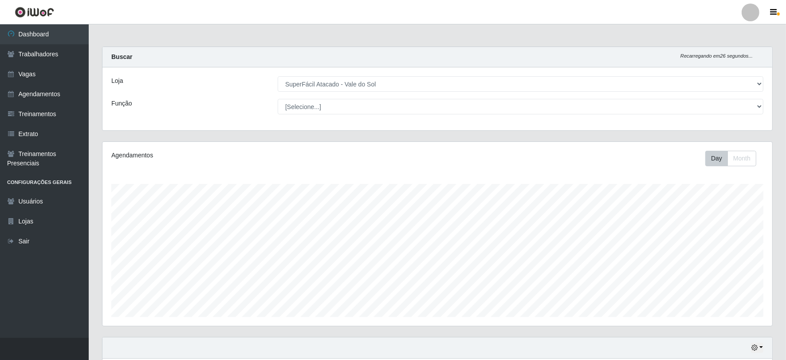
click at [395, 51] on div "Buscar Recarregando em 26 segundos..." at bounding box center [437, 57] width 670 height 20
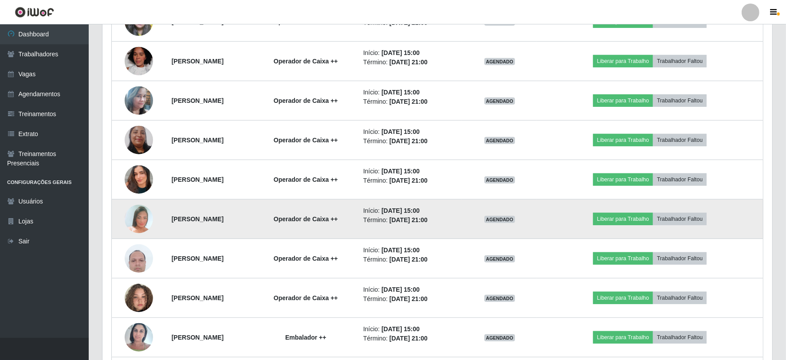
scroll to position [641, 0]
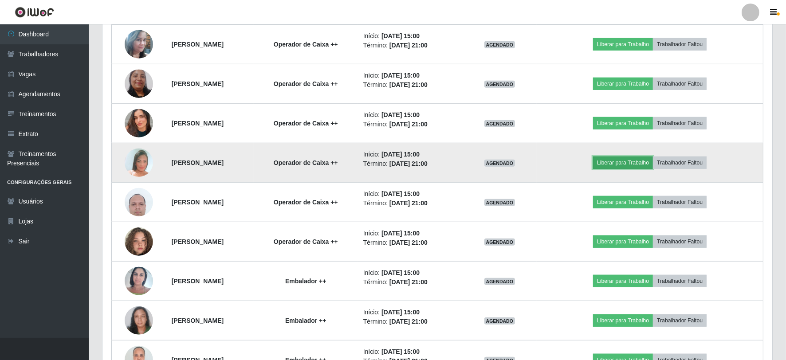
click at [631, 162] on button "Liberar para Trabalho" at bounding box center [623, 163] width 60 height 12
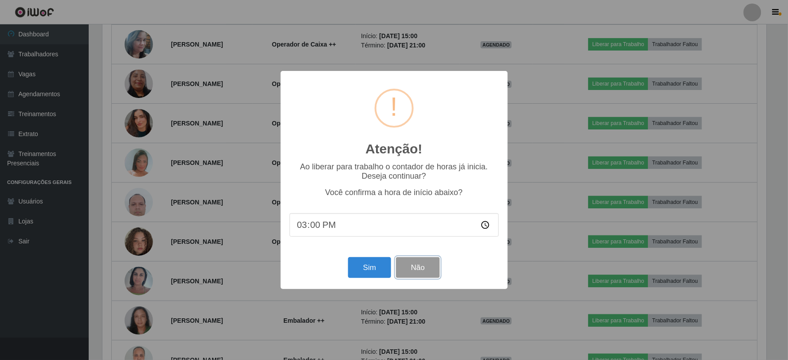
click at [421, 271] on button "Não" at bounding box center [418, 267] width 44 height 21
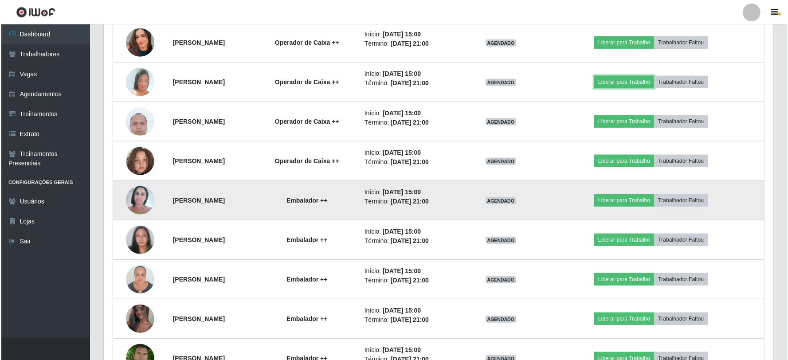
scroll to position [739, 0]
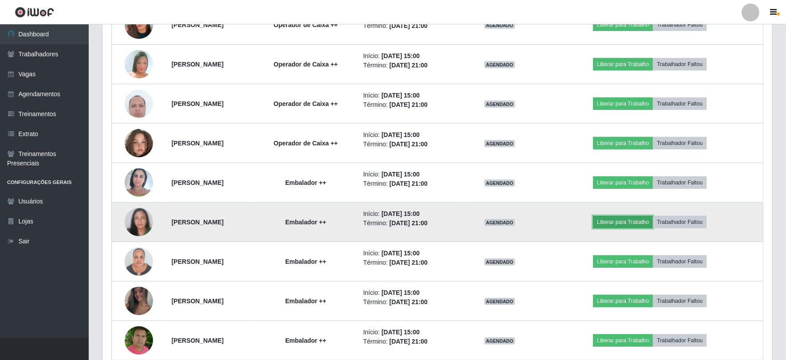
click at [631, 220] on button "Liberar para Trabalho" at bounding box center [623, 222] width 60 height 12
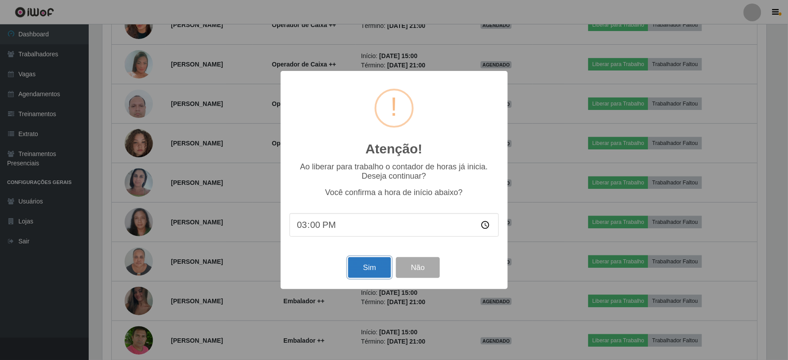
click at [370, 263] on button "Sim" at bounding box center [369, 267] width 43 height 21
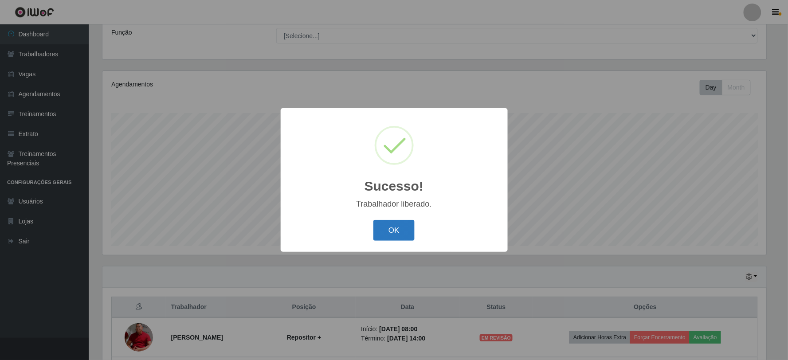
click at [398, 224] on button "OK" at bounding box center [394, 230] width 41 height 21
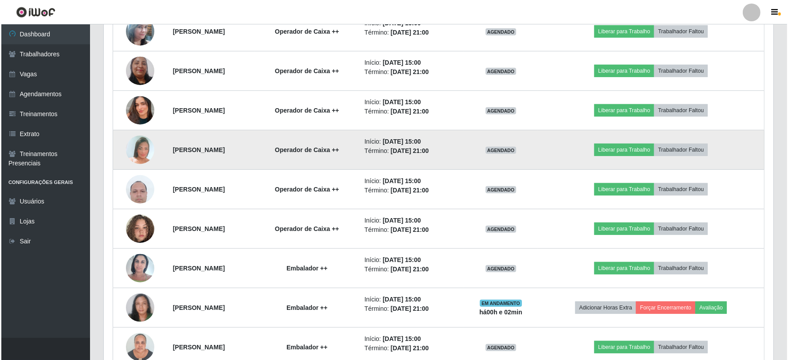
scroll to position [712, 0]
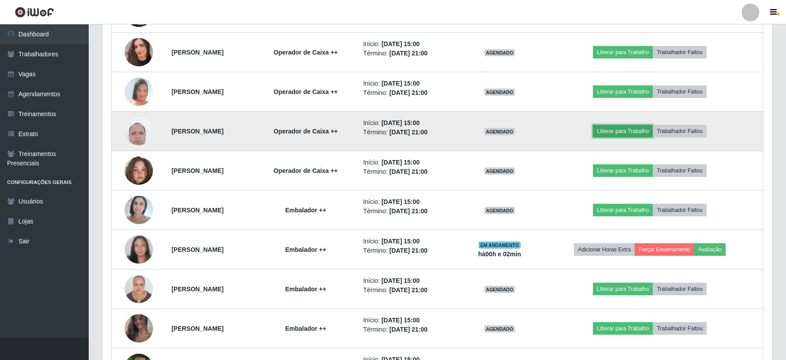
click at [622, 134] on button "Liberar para Trabalho" at bounding box center [623, 131] width 60 height 12
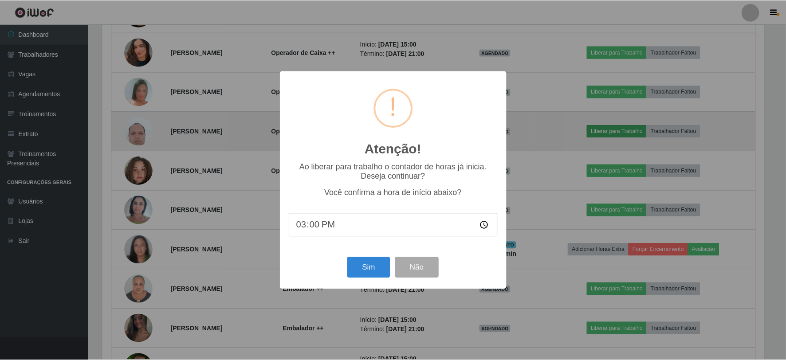
scroll to position [184, 664]
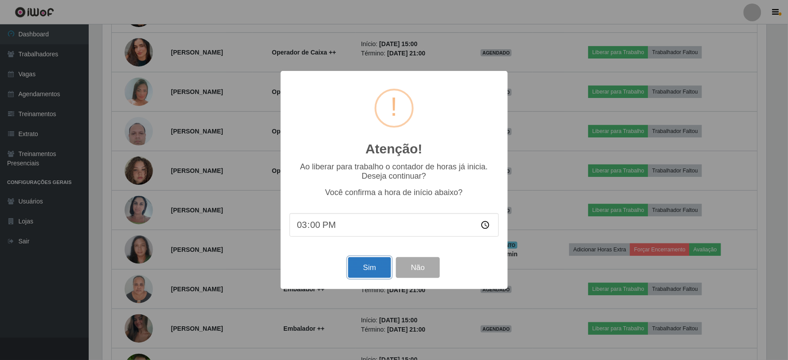
click at [378, 271] on button "Sim" at bounding box center [369, 267] width 43 height 21
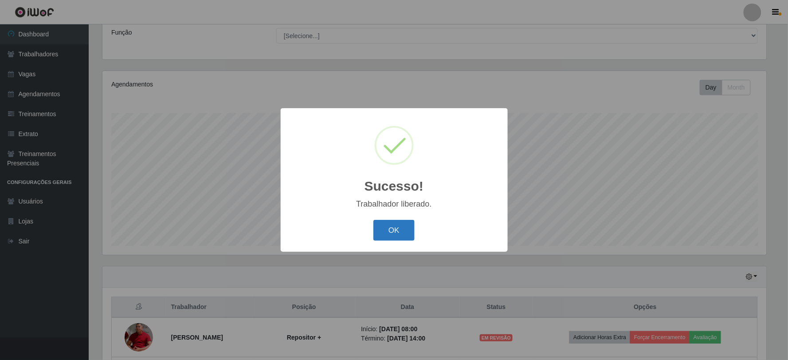
click at [384, 236] on button "OK" at bounding box center [394, 230] width 41 height 21
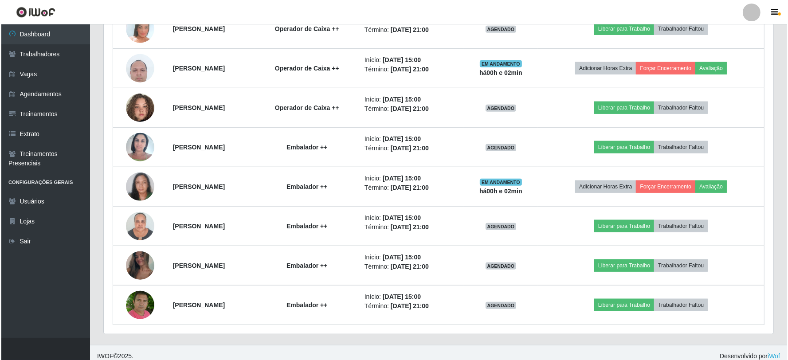
scroll to position [783, 0]
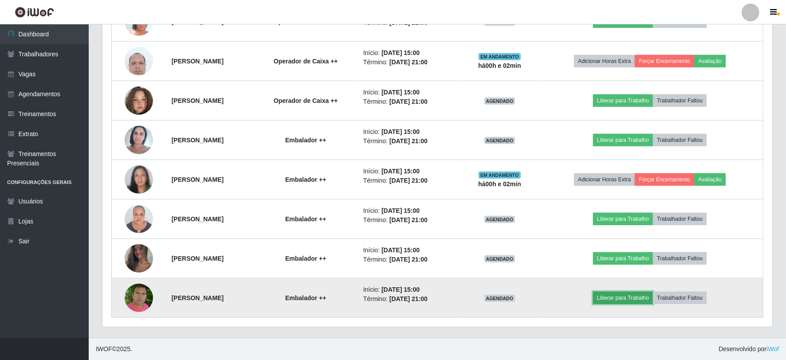
click at [640, 300] on button "Liberar para Trabalho" at bounding box center [623, 298] width 60 height 12
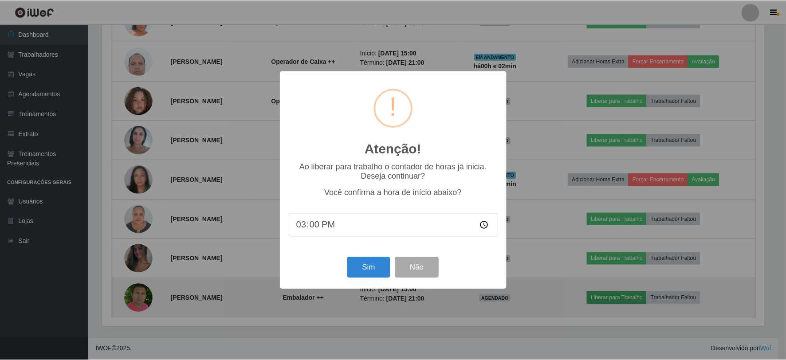
scroll to position [184, 664]
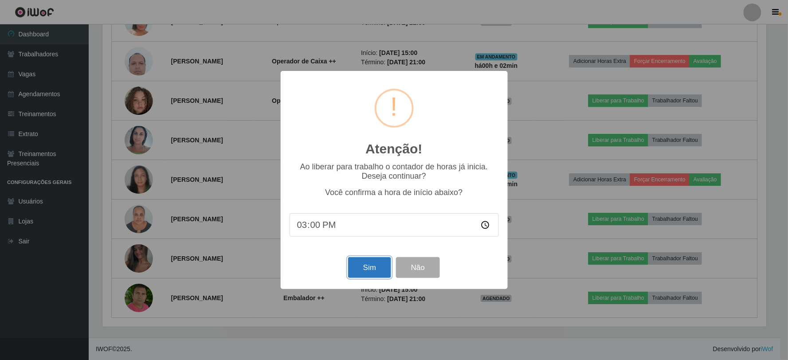
click at [378, 273] on button "Sim" at bounding box center [369, 267] width 43 height 21
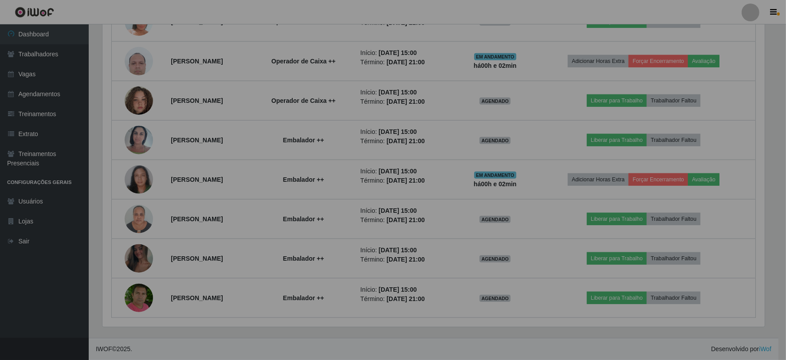
scroll to position [0, 0]
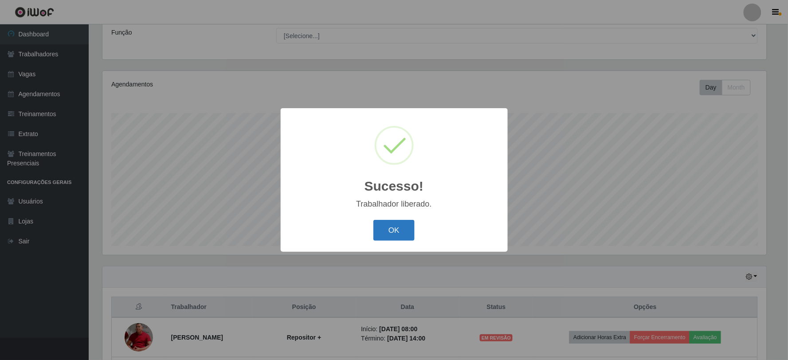
click at [390, 228] on button "OK" at bounding box center [394, 230] width 41 height 21
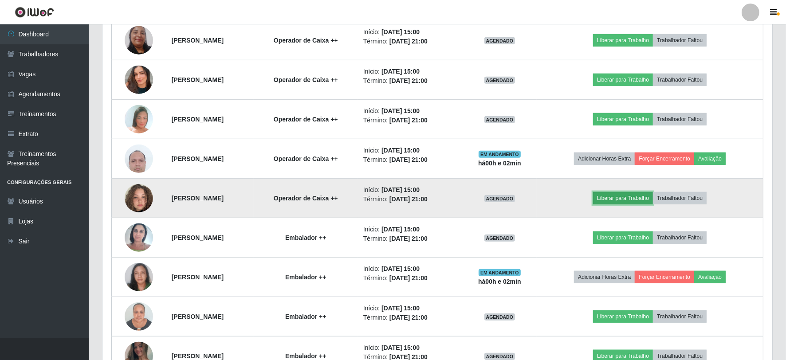
click at [642, 202] on button "Liberar para Trabalho" at bounding box center [623, 198] width 60 height 12
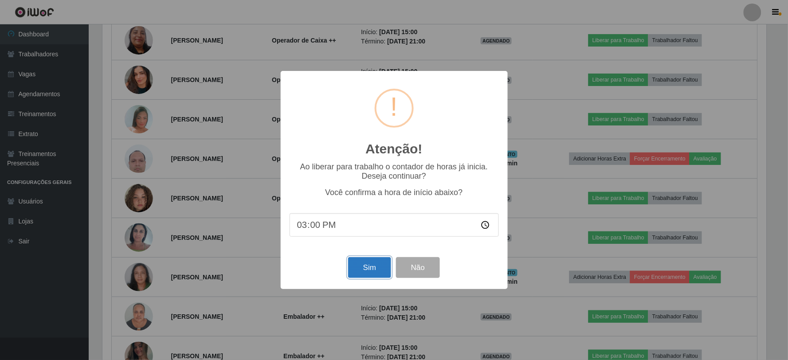
click at [366, 263] on button "Sim" at bounding box center [369, 267] width 43 height 21
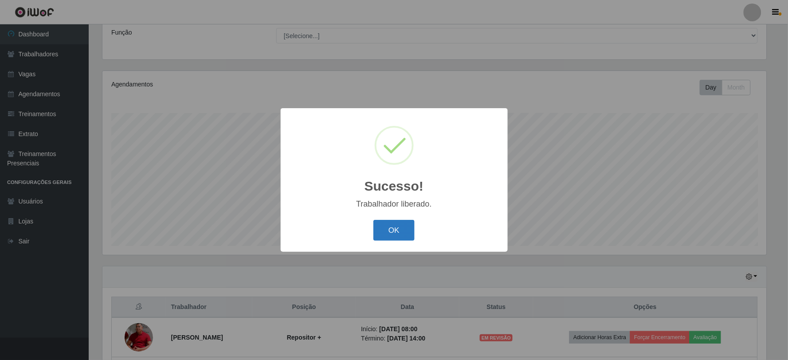
click at [402, 227] on button "OK" at bounding box center [394, 230] width 41 height 21
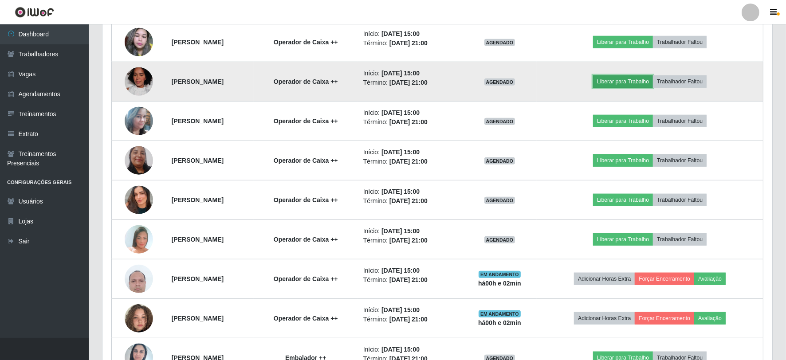
click at [639, 83] on button "Liberar para Trabalho" at bounding box center [623, 81] width 60 height 12
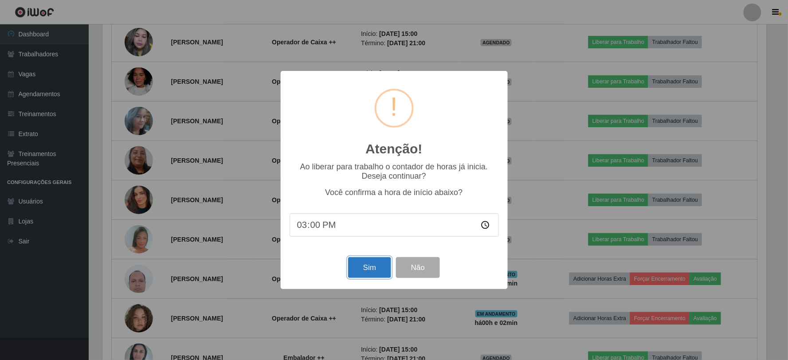
click at [373, 263] on button "Sim" at bounding box center [369, 267] width 43 height 21
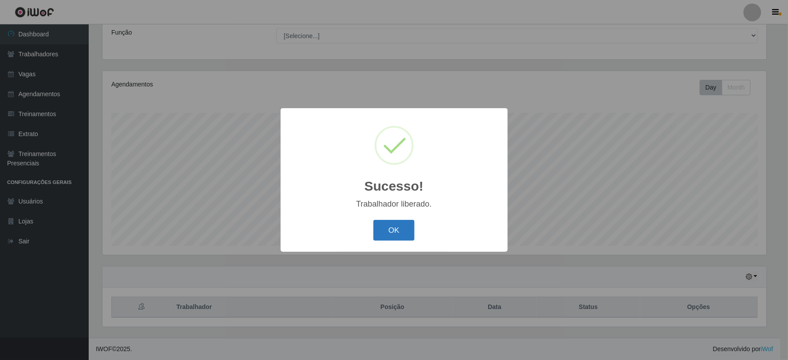
click at [406, 232] on button "OK" at bounding box center [394, 230] width 41 height 21
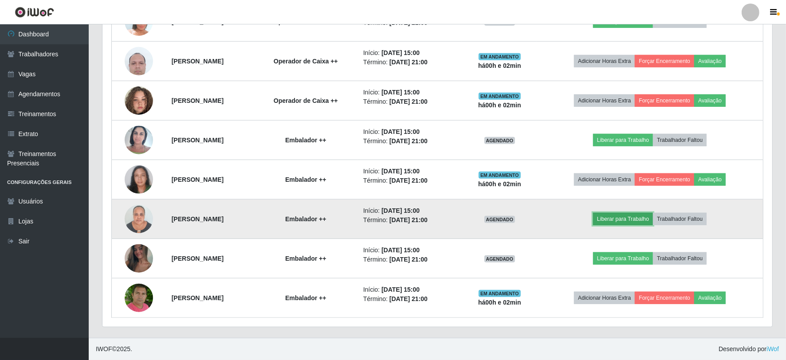
click at [633, 223] on button "Liberar para Trabalho" at bounding box center [623, 219] width 60 height 12
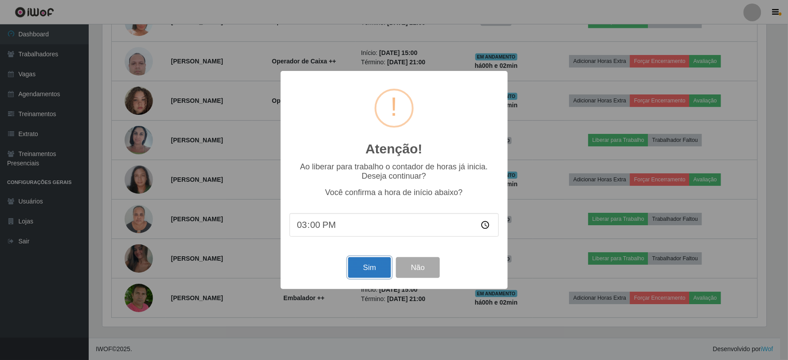
click at [373, 267] on button "Sim" at bounding box center [369, 267] width 43 height 21
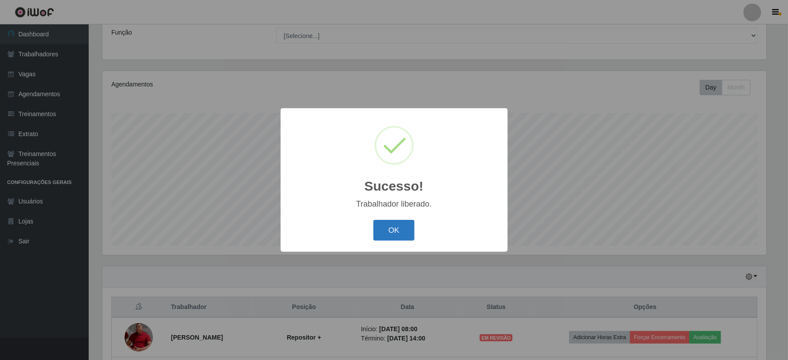
click at [402, 232] on button "OK" at bounding box center [394, 230] width 41 height 21
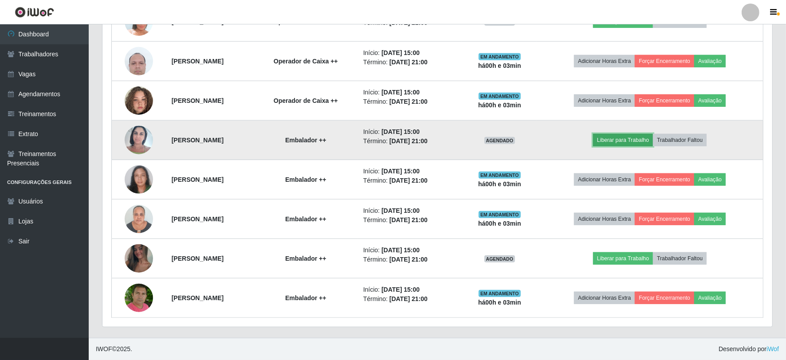
click at [643, 143] on button "Liberar para Trabalho" at bounding box center [623, 140] width 60 height 12
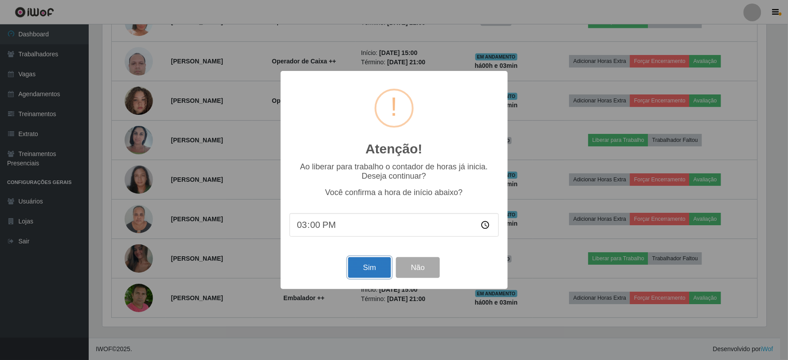
click at [379, 267] on button "Sim" at bounding box center [369, 267] width 43 height 21
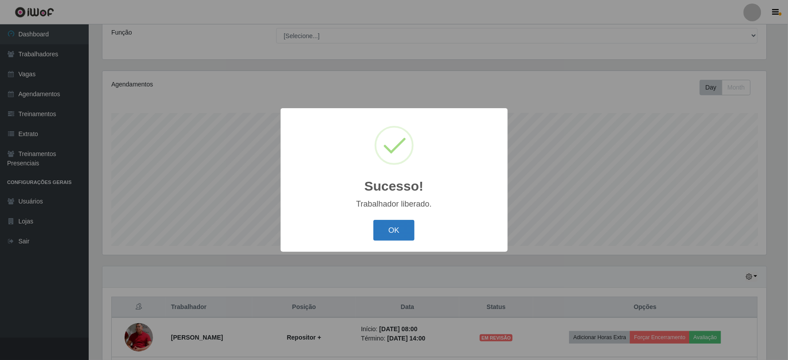
click at [402, 231] on button "OK" at bounding box center [394, 230] width 41 height 21
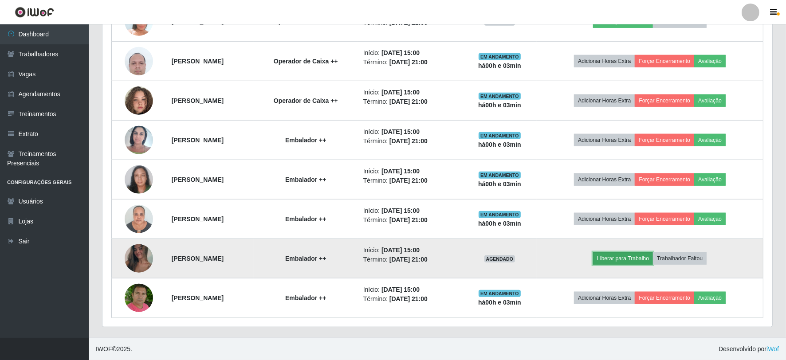
click at [645, 261] on button "Liberar para Trabalho" at bounding box center [623, 258] width 60 height 12
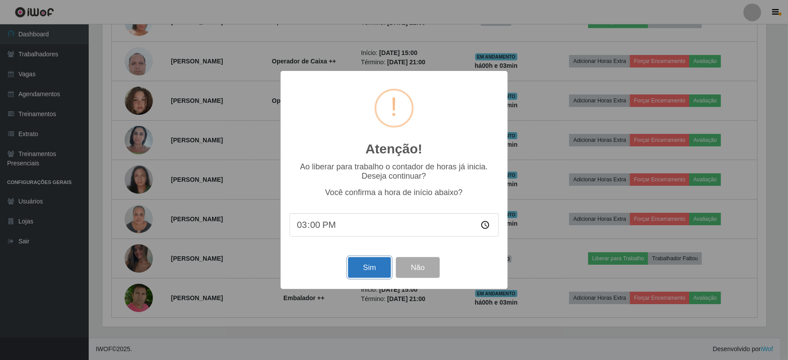
click at [370, 270] on button "Sim" at bounding box center [369, 267] width 43 height 21
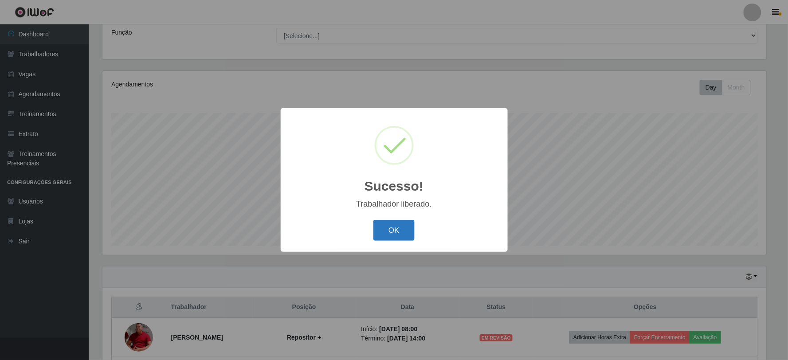
click at [401, 221] on button "OK" at bounding box center [394, 230] width 41 height 21
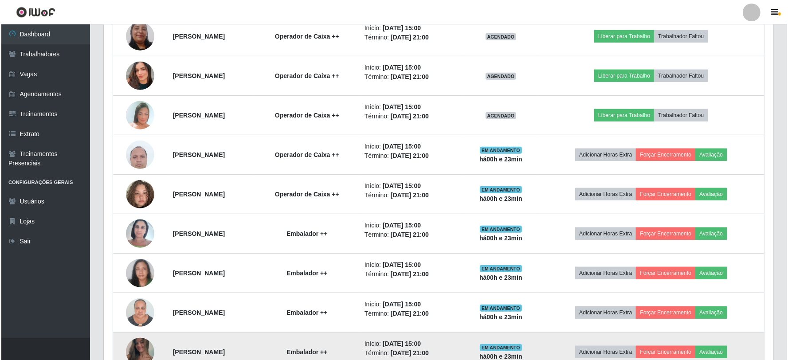
scroll to position [684, 0]
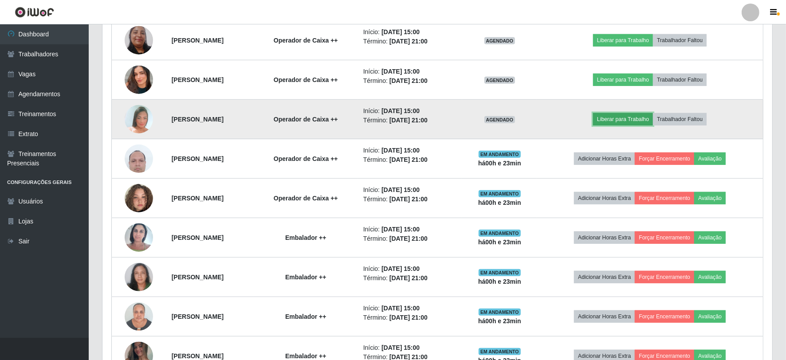
click at [630, 124] on button "Liberar para Trabalho" at bounding box center [623, 119] width 60 height 12
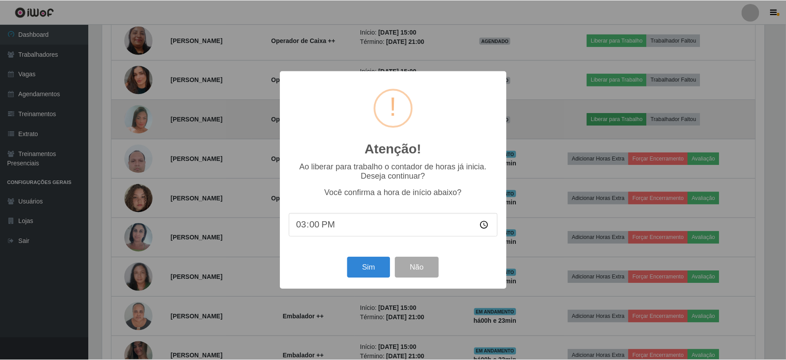
scroll to position [184, 664]
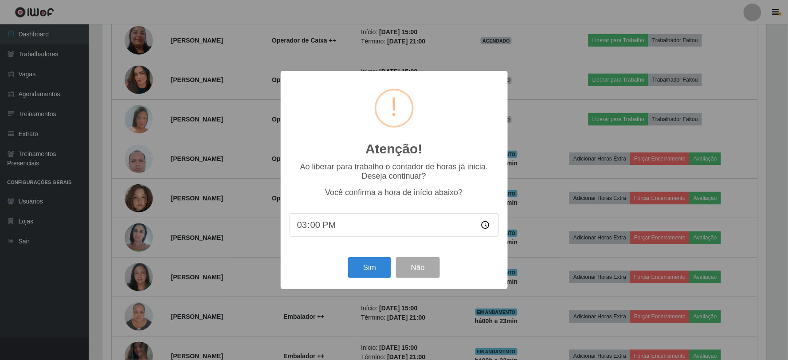
click at [313, 227] on input "15:00" at bounding box center [394, 225] width 209 height 24
type input "15:15"
click at [356, 266] on button "Sim" at bounding box center [369, 267] width 43 height 21
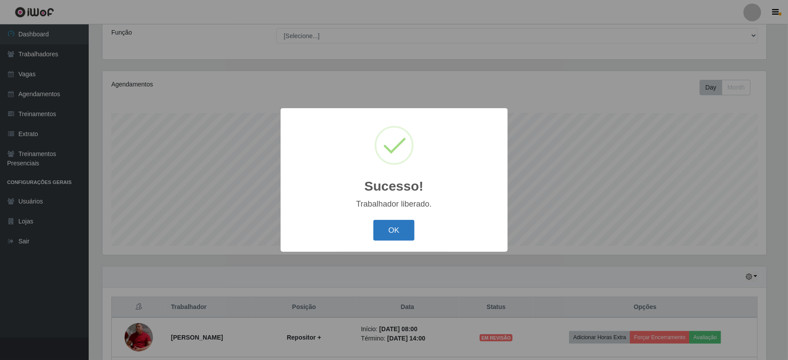
click at [397, 222] on button "OK" at bounding box center [394, 230] width 41 height 21
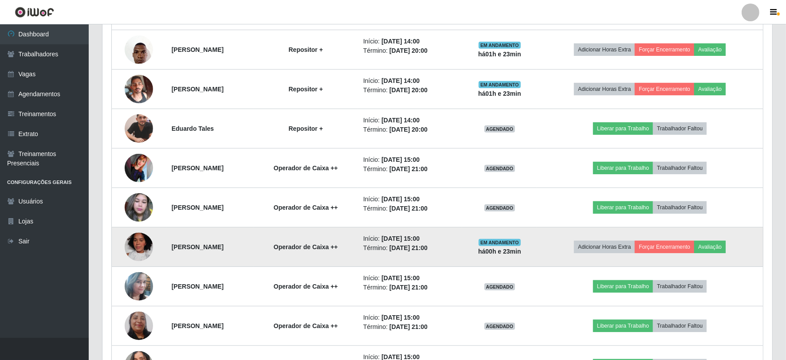
scroll to position [416, 0]
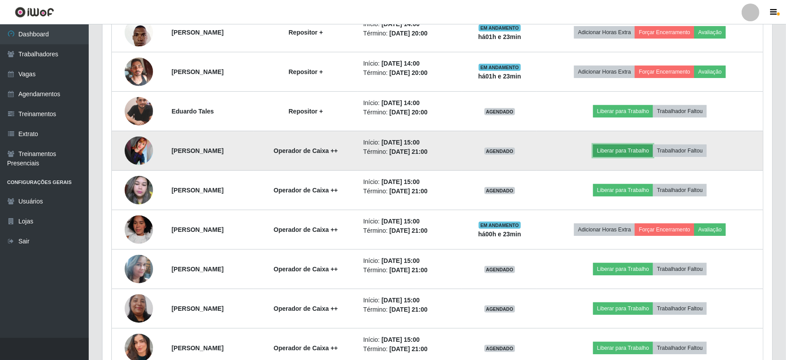
click at [646, 146] on button "Liberar para Trabalho" at bounding box center [623, 151] width 60 height 12
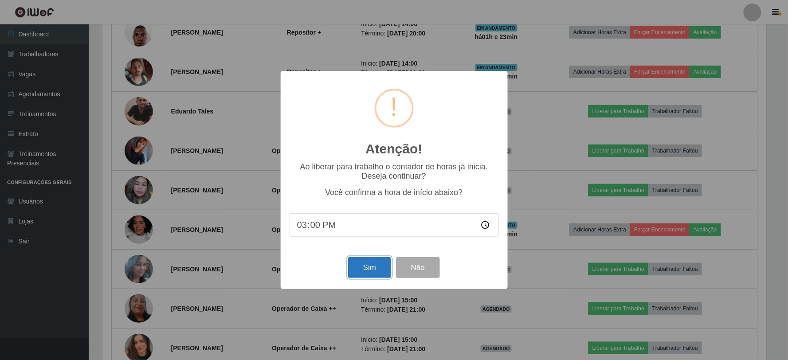
click at [378, 276] on button "Sim" at bounding box center [369, 267] width 43 height 21
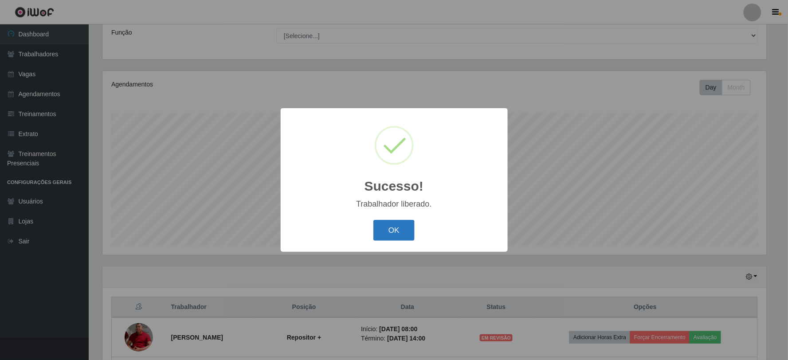
click at [409, 229] on button "OK" at bounding box center [394, 230] width 41 height 21
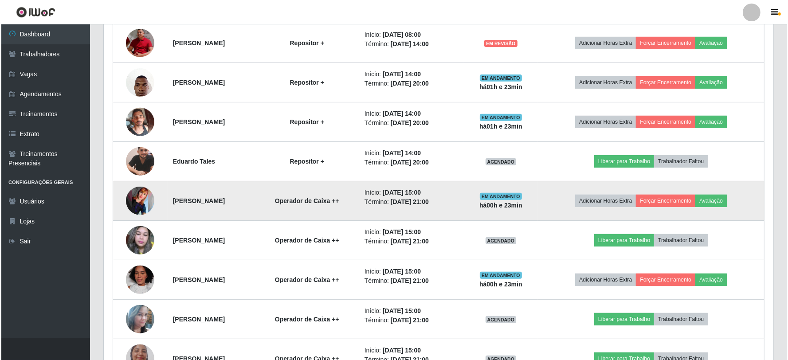
scroll to position [366, 0]
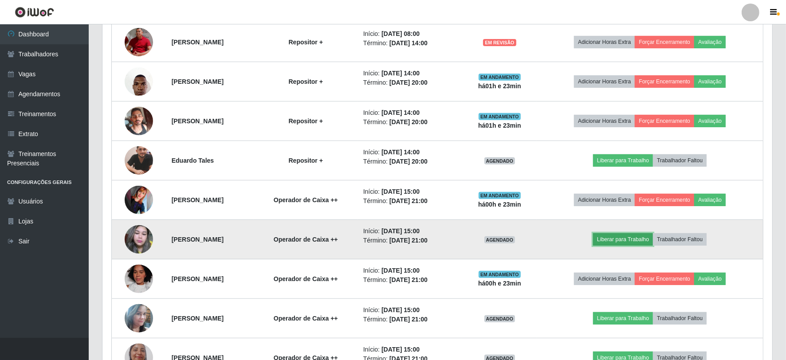
click at [653, 236] on button "Liberar para Trabalho" at bounding box center [623, 239] width 60 height 12
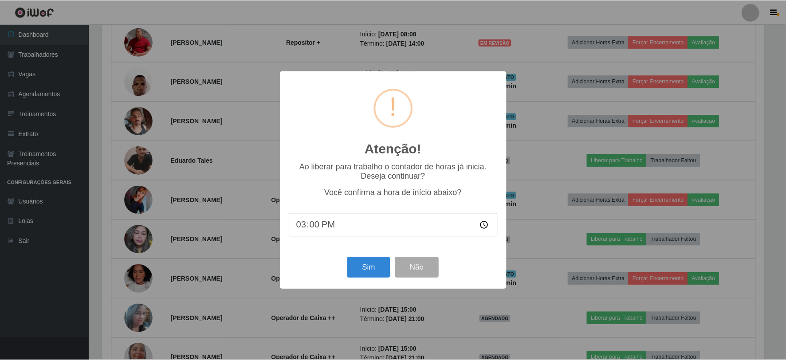
scroll to position [184, 664]
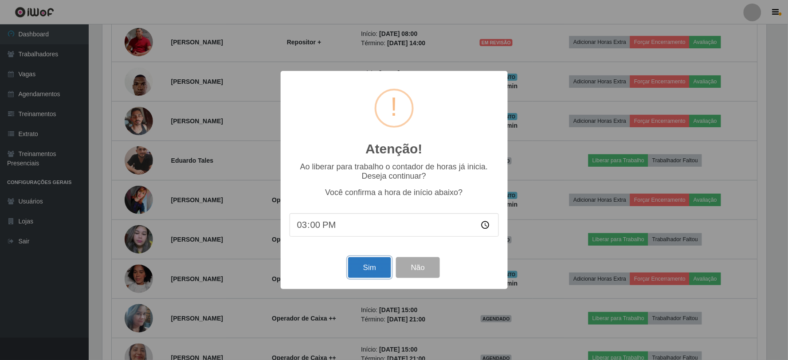
click at [366, 264] on button "Sim" at bounding box center [369, 267] width 43 height 21
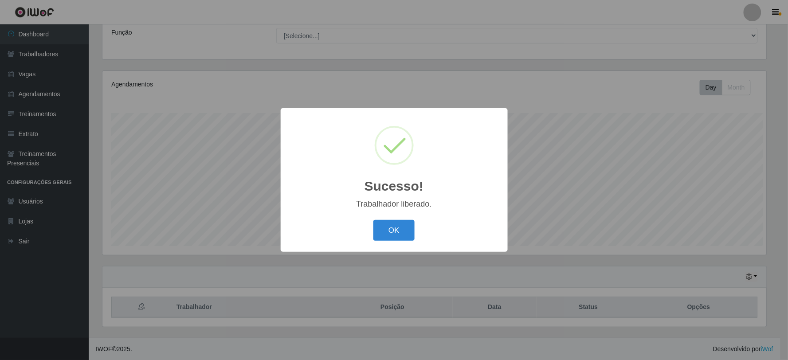
scroll to position [443482, 443001]
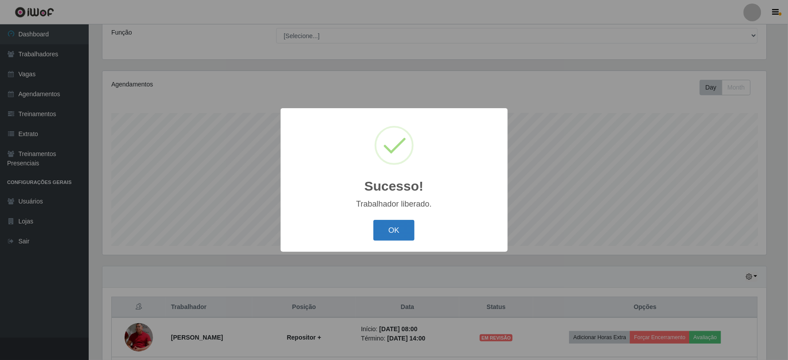
click at [382, 232] on button "OK" at bounding box center [394, 230] width 41 height 21
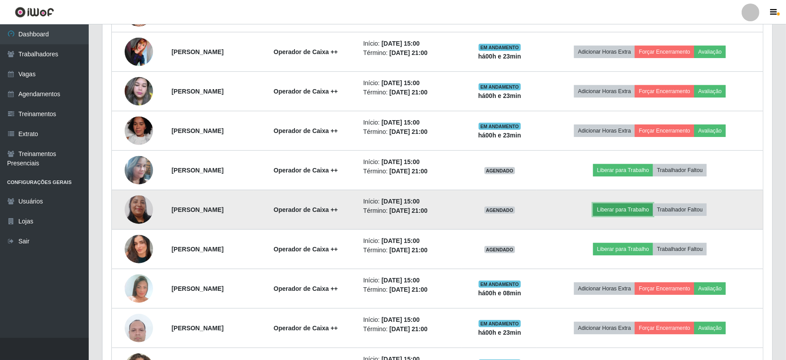
click at [653, 208] on button "Liberar para Trabalho" at bounding box center [623, 210] width 60 height 12
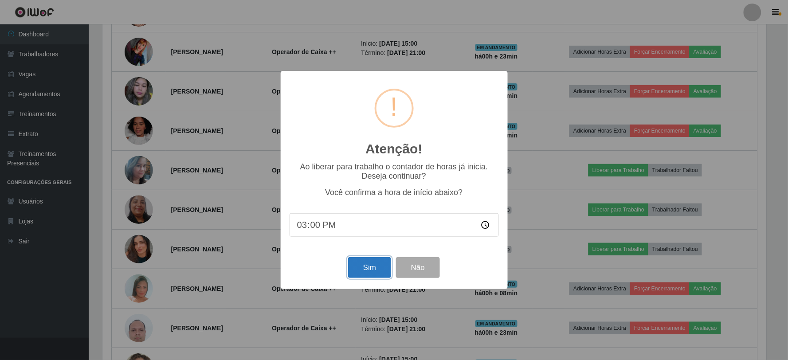
click at [357, 262] on button "Sim" at bounding box center [369, 267] width 43 height 21
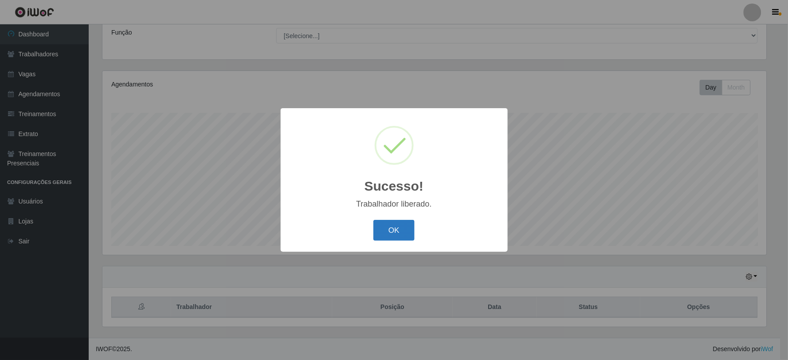
click at [407, 228] on button "OK" at bounding box center [394, 230] width 41 height 21
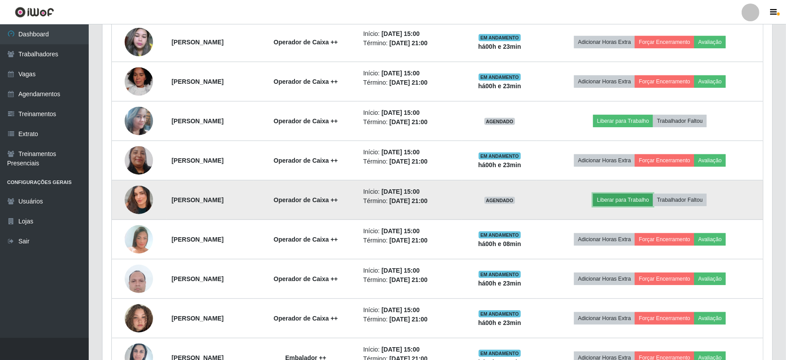
click at [642, 202] on button "Liberar para Trabalho" at bounding box center [623, 200] width 60 height 12
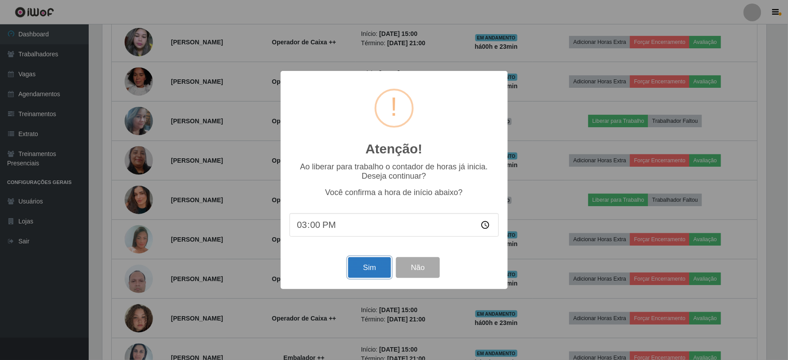
click at [380, 271] on button "Sim" at bounding box center [369, 267] width 43 height 21
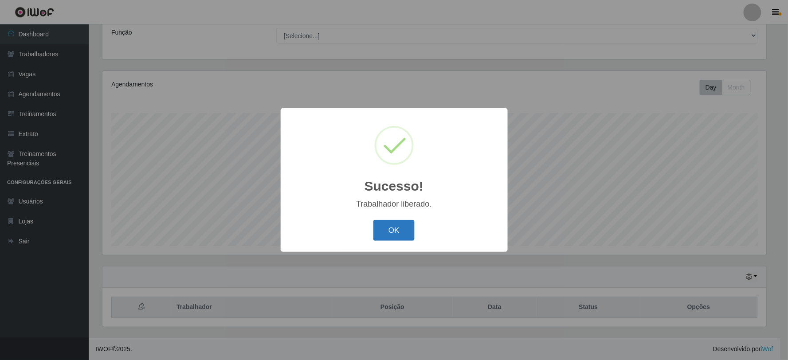
click at [397, 227] on button "OK" at bounding box center [394, 230] width 41 height 21
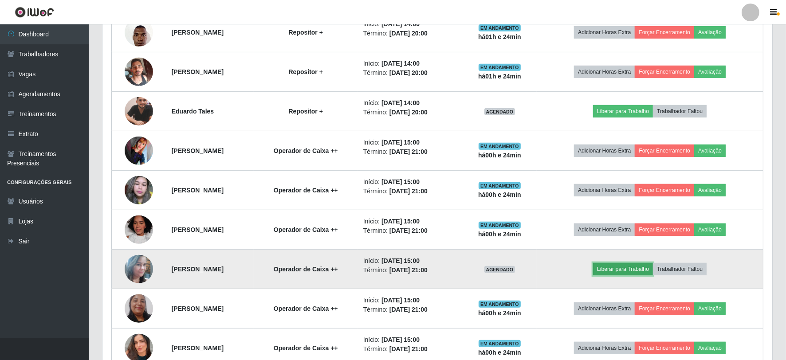
click at [651, 269] on button "Liberar para Trabalho" at bounding box center [623, 269] width 60 height 12
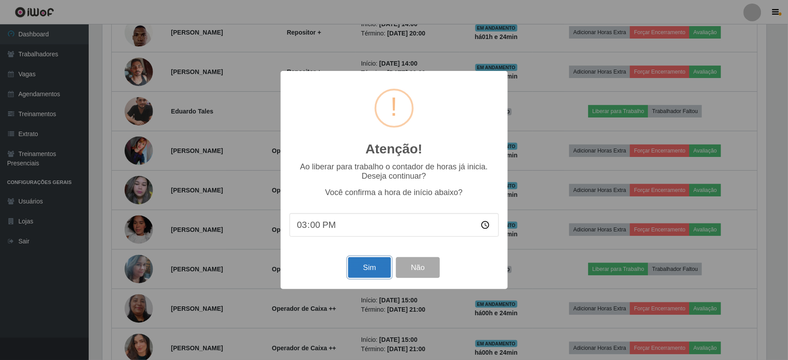
click at [378, 264] on button "Sim" at bounding box center [369, 267] width 43 height 21
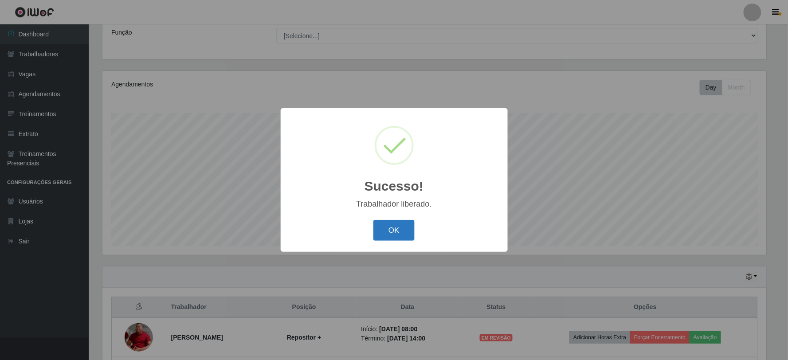
click at [400, 225] on button "OK" at bounding box center [394, 230] width 41 height 21
